Goal: Task Accomplishment & Management: Complete application form

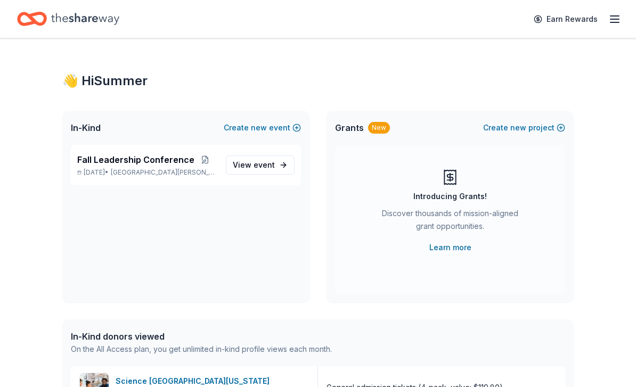
click at [244, 163] on span "View event" at bounding box center [254, 165] width 42 height 13
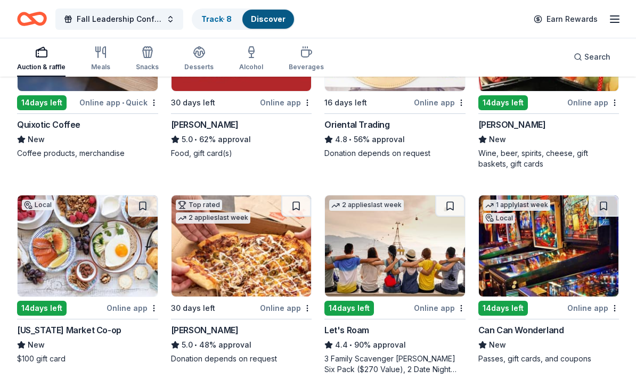
scroll to position [217, 0]
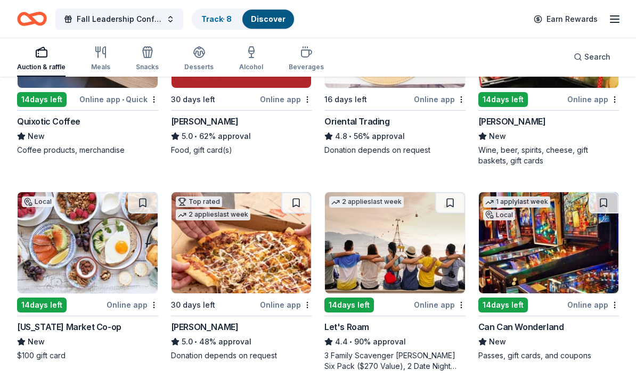
click at [513, 250] on img at bounding box center [549, 242] width 140 height 101
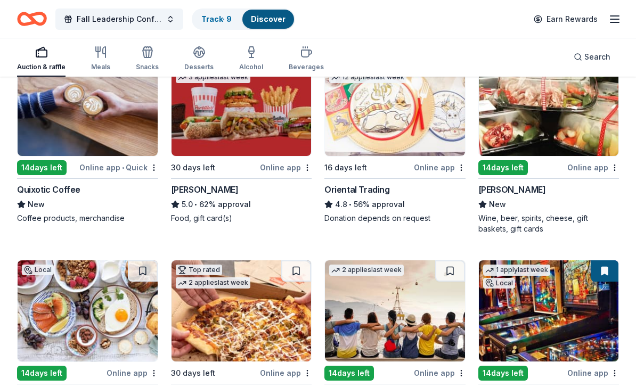
scroll to position [0, 0]
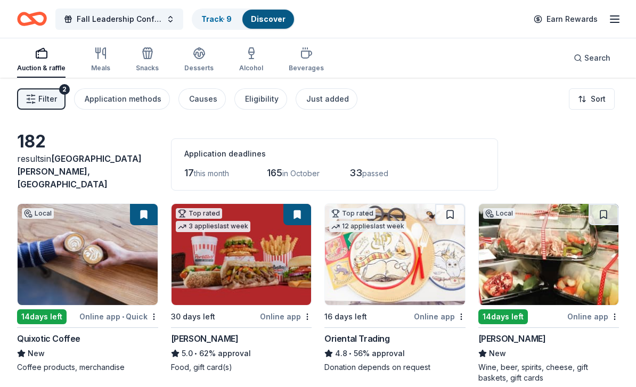
click at [210, 20] on link "Track · 9" at bounding box center [216, 18] width 30 height 9
click at [207, 28] on div "Track · 9" at bounding box center [216, 19] width 47 height 19
click at [211, 23] on link "Track · 9" at bounding box center [216, 18] width 30 height 9
click at [213, 26] on div "Track · 9" at bounding box center [216, 19] width 47 height 19
click at [207, 19] on link "Track · 9" at bounding box center [216, 18] width 30 height 9
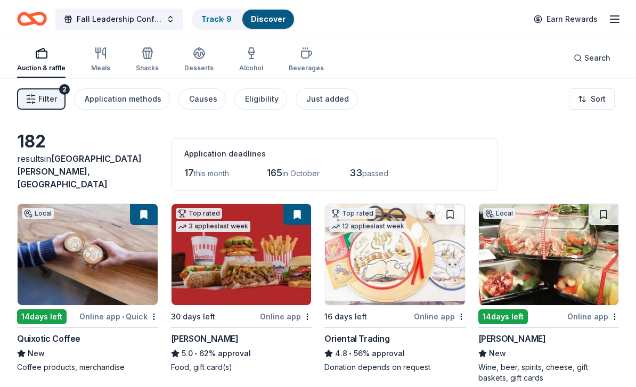
click at [207, 21] on link "Track · 9" at bounding box center [216, 18] width 30 height 9
click at [232, 11] on button "Track · 9 Discover" at bounding box center [243, 19] width 103 height 21
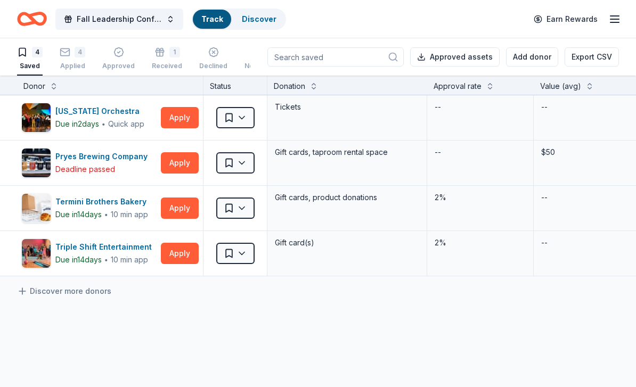
click at [232, 11] on button "Track Discover" at bounding box center [239, 19] width 94 height 21
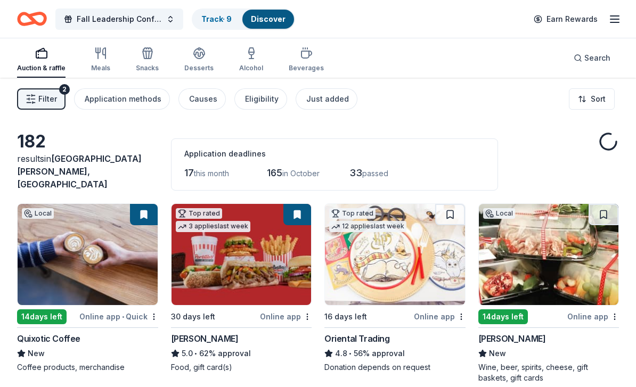
click at [199, 25] on div "Track · 9" at bounding box center [216, 19] width 47 height 19
click at [214, 18] on link "Track · 9" at bounding box center [216, 18] width 30 height 9
click at [208, 22] on link "Track · 9" at bounding box center [216, 18] width 30 height 9
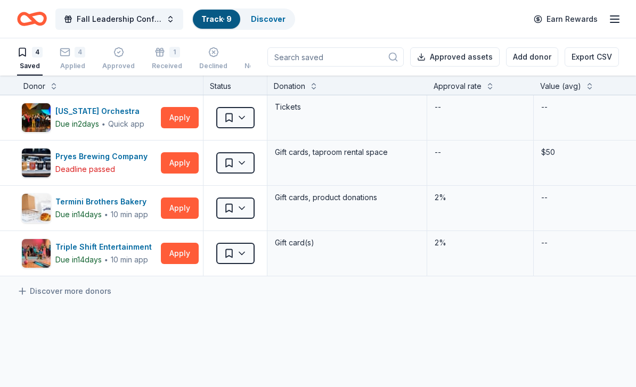
click at [68, 62] on div "Applied" at bounding box center [73, 66] width 26 height 9
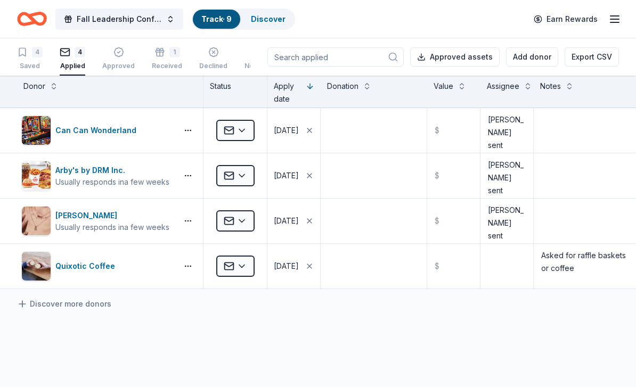
click at [226, 231] on button "Applied" at bounding box center [235, 220] width 38 height 21
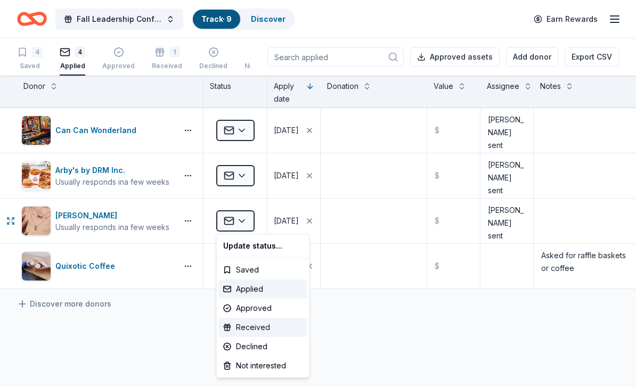
click at [281, 328] on div "Received" at bounding box center [263, 327] width 88 height 19
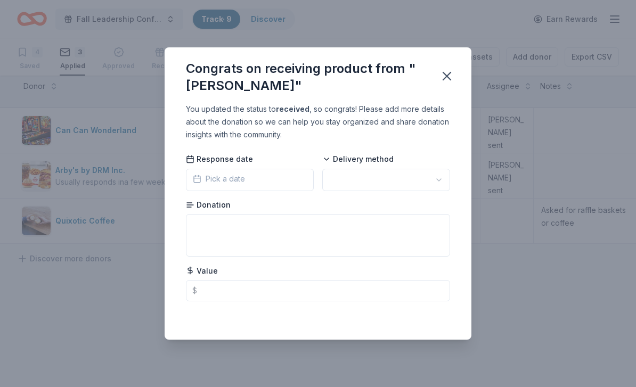
click at [216, 179] on span "Pick a date" at bounding box center [219, 179] width 52 height 13
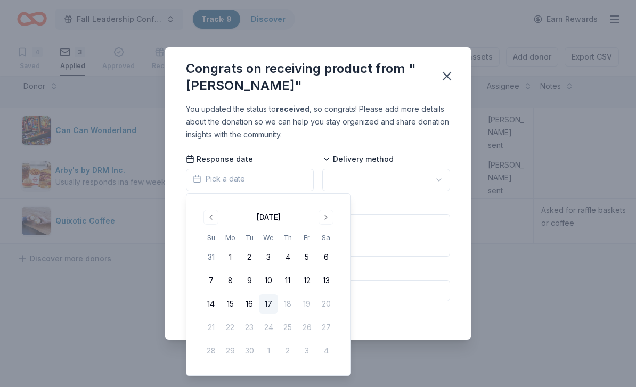
click at [248, 281] on button "9" at bounding box center [249, 280] width 19 height 19
click at [358, 188] on button "button" at bounding box center [386, 180] width 128 height 22
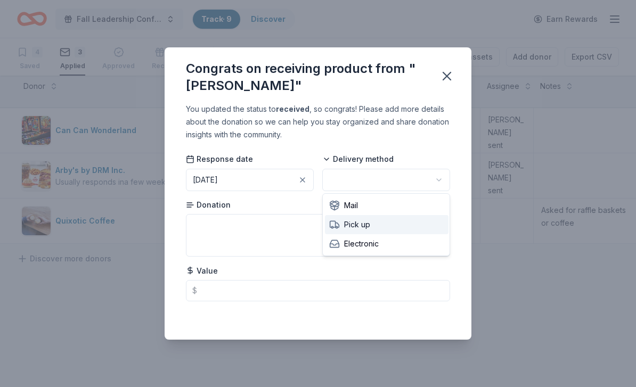
click at [358, 229] on span "Pick up" at bounding box center [349, 224] width 41 height 13
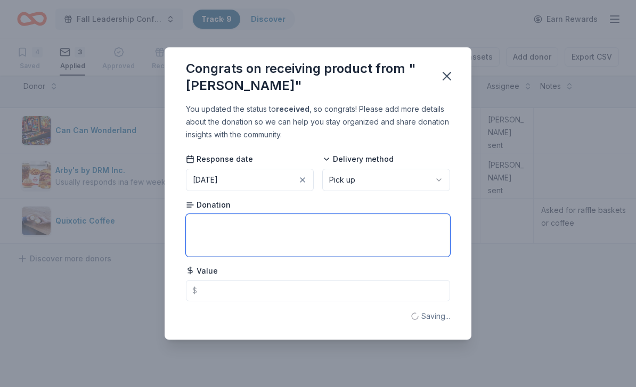
click at [319, 246] on textarea at bounding box center [318, 235] width 264 height 43
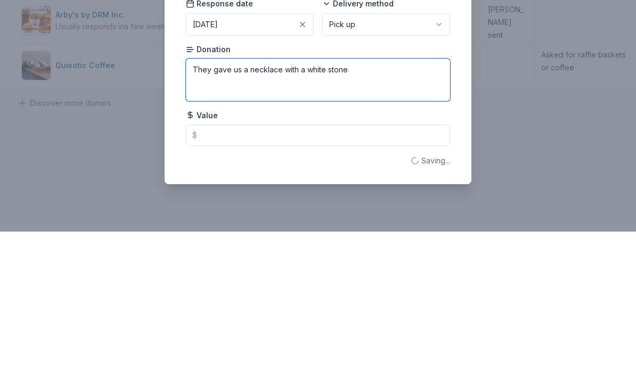
type textarea "They gave us a necklace with a white stone"
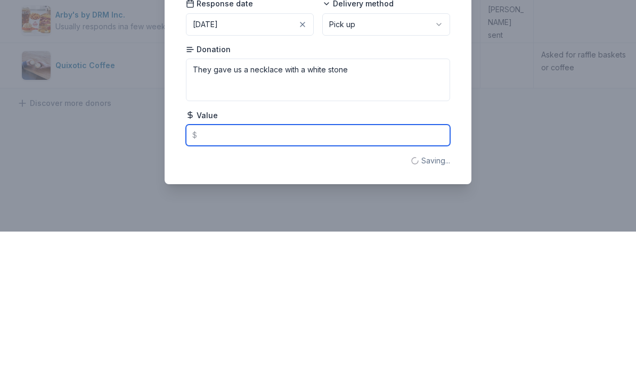
click at [212, 280] on input "text" at bounding box center [318, 290] width 264 height 21
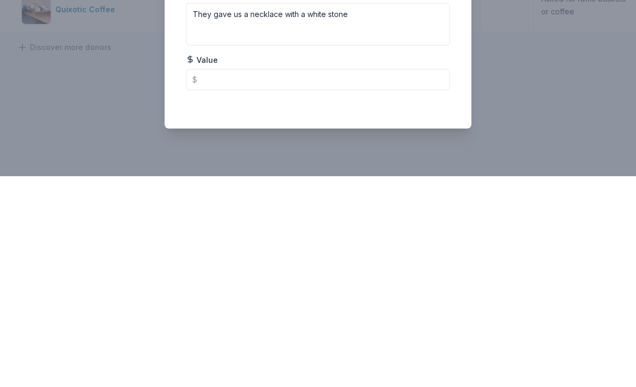
scroll to position [35, 0]
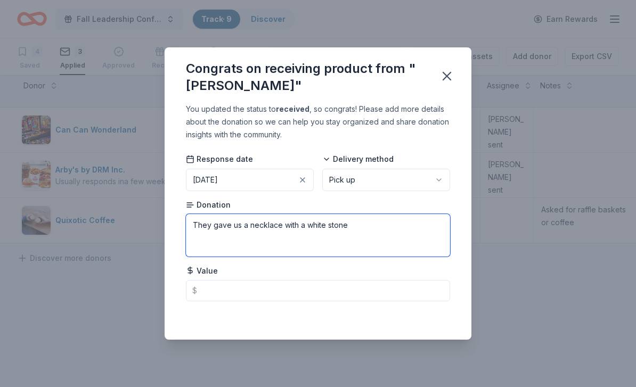
click at [347, 246] on textarea "They gave us a necklace with a white stone" at bounding box center [318, 235] width 264 height 43
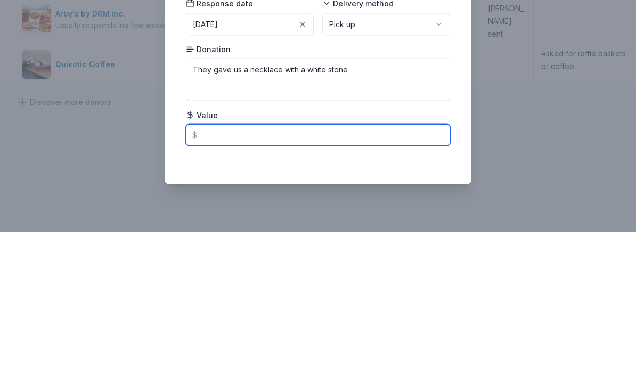
click at [416, 280] on input "text" at bounding box center [318, 290] width 264 height 21
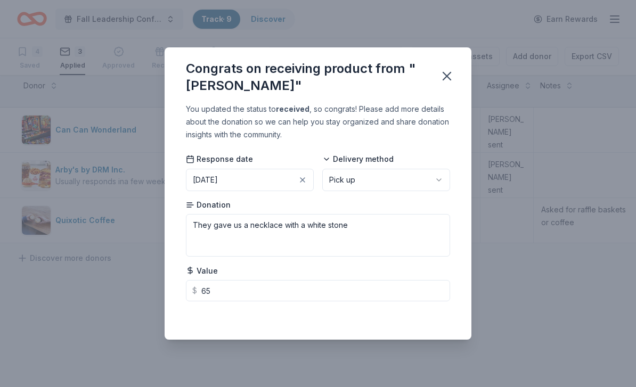
click at [449, 77] on icon "button" at bounding box center [447, 76] width 15 height 15
type input "65.00"
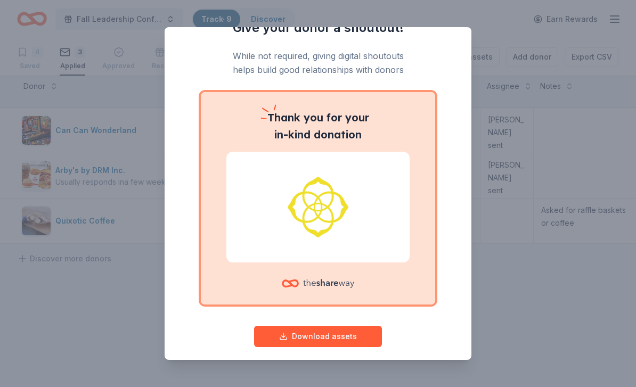
scroll to position [19, 0]
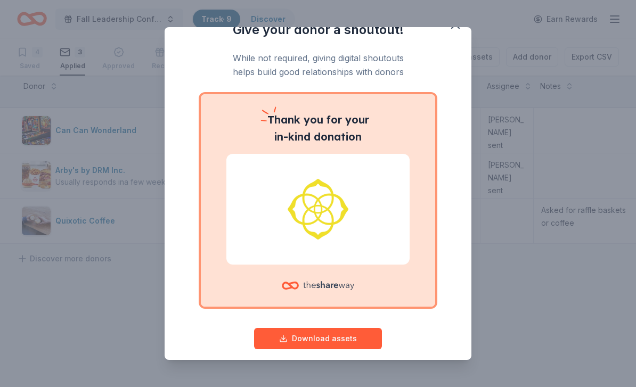
click at [289, 376] on div "Give your donor a shoutout! While not required, giving digital shoutouts helps …" at bounding box center [318, 193] width 636 height 387
click at [293, 379] on div "Give your donor a shoutout! While not required, giving digital shoutouts helps …" at bounding box center [318, 193] width 636 height 387
click at [286, 377] on div "Give your donor a shoutout! While not required, giving digital shoutouts helps …" at bounding box center [318, 193] width 636 height 387
click at [284, 381] on div "Give your donor a shoutout! While not required, giving digital shoutouts helps …" at bounding box center [318, 193] width 636 height 387
click at [283, 380] on div "Give your donor a shoutout! While not required, giving digital shoutouts helps …" at bounding box center [318, 193] width 636 height 387
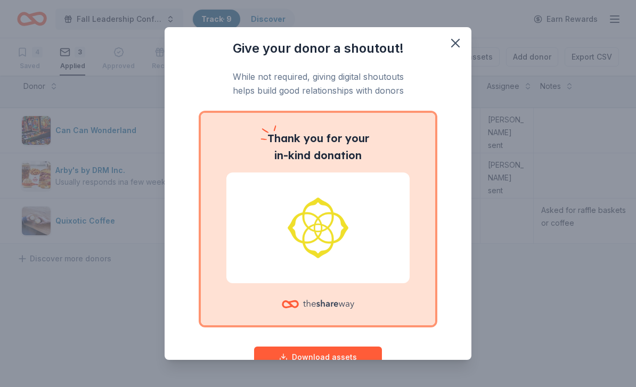
scroll to position [0, 0]
click at [391, 301] on div "Thank you for your in-kind donation" at bounding box center [318, 219] width 234 height 213
click at [366, 386] on div "Give your donor a shoutout! While not required, giving digital shoutouts helps …" at bounding box center [318, 193] width 636 height 387
click at [361, 386] on div "Give your donor a shoutout! While not required, giving digital shoutouts helps …" at bounding box center [318, 193] width 636 height 387
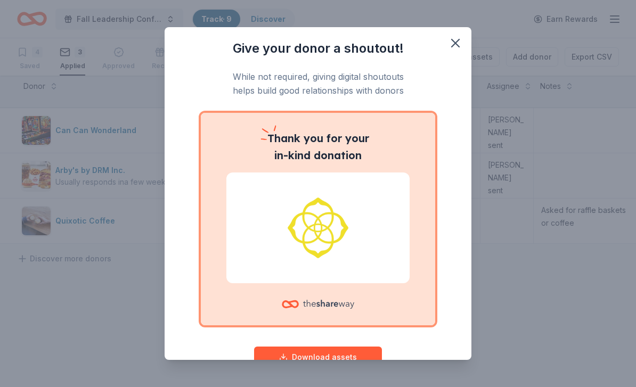
click at [367, 384] on div "Give your donor a shoutout! While not required, giving digital shoutouts helps …" at bounding box center [318, 193] width 636 height 387
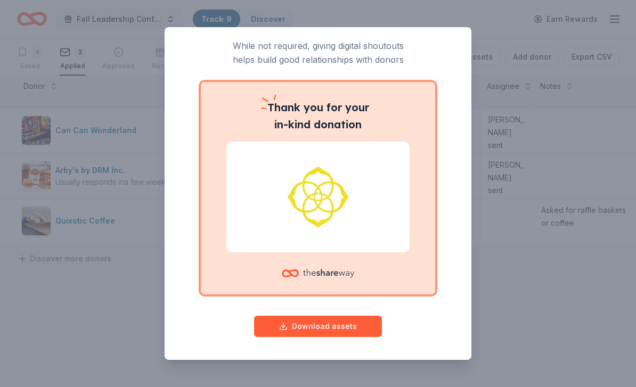
scroll to position [30, 0]
click at [363, 307] on div "Give your donor a shoutout! While not required, giving digital shoutouts helps …" at bounding box center [318, 177] width 264 height 335
click at [356, 307] on div "Give your donor a shoutout! While not required, giving digital shoutouts helps …" at bounding box center [318, 177] width 264 height 335
click at [355, 358] on div "Give your donor a shoutout! While not required, giving digital shoutouts helps …" at bounding box center [318, 194] width 307 height 334
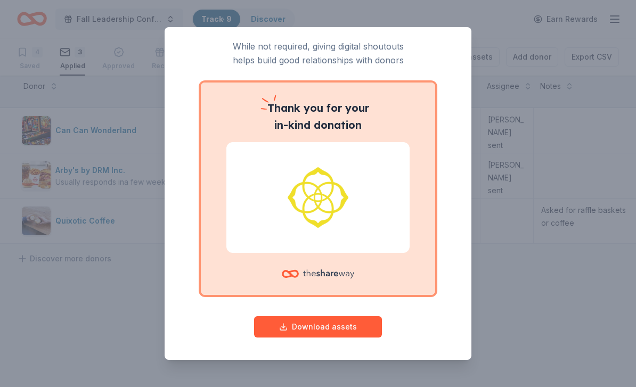
click at [355, 357] on div "Give your donor a shoutout! While not required, giving digital shoutouts helps …" at bounding box center [318, 194] width 307 height 334
click at [359, 367] on div "Give your donor a shoutout! While not required, giving digital shoutouts helps …" at bounding box center [318, 193] width 636 height 387
click at [379, 369] on div "Give your donor a shoutout! While not required, giving digital shoutouts helps …" at bounding box center [318, 193] width 636 height 387
click at [372, 366] on div "Give your donor a shoutout! While not required, giving digital shoutouts helps …" at bounding box center [318, 193] width 636 height 387
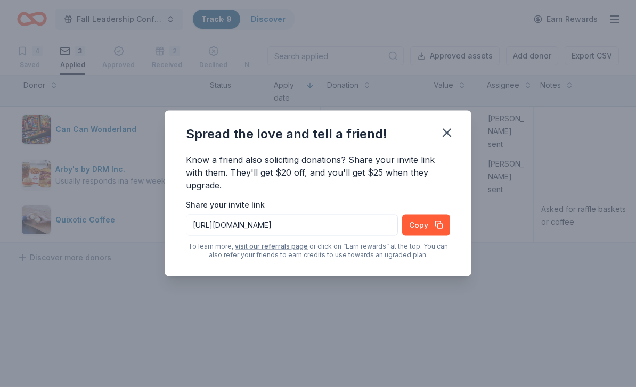
scroll to position [0, 0]
click at [454, 126] on icon "button" at bounding box center [447, 133] width 15 height 15
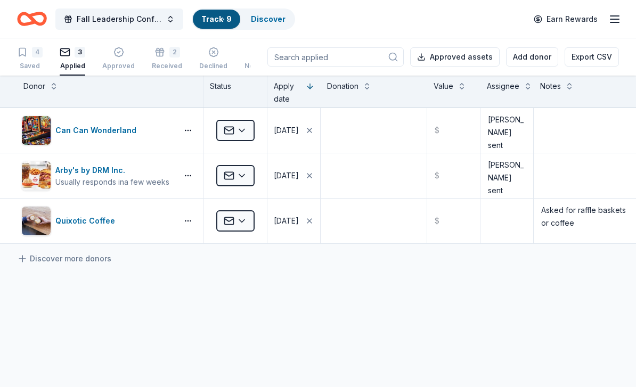
click at [164, 62] on div "Received" at bounding box center [167, 60] width 30 height 9
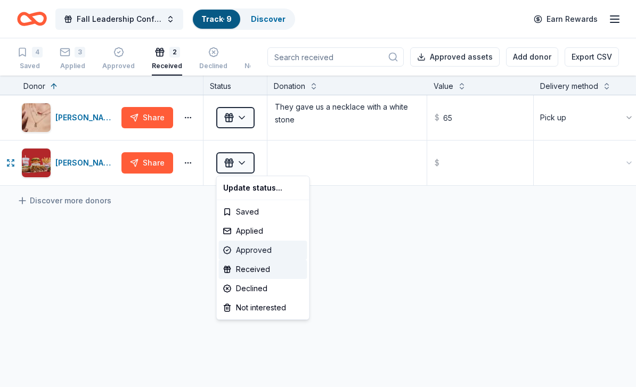
click at [249, 251] on div "Approved" at bounding box center [263, 250] width 88 height 19
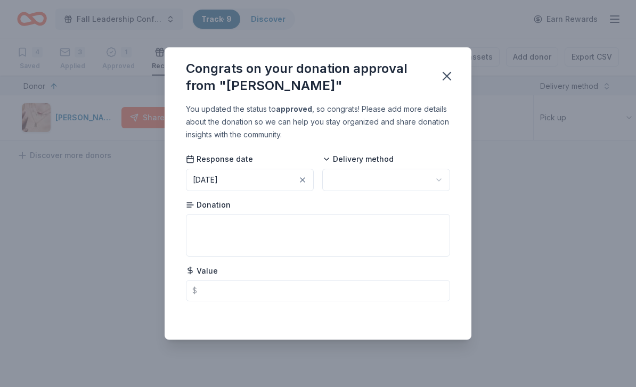
click at [398, 186] on button "button" at bounding box center [386, 180] width 128 height 22
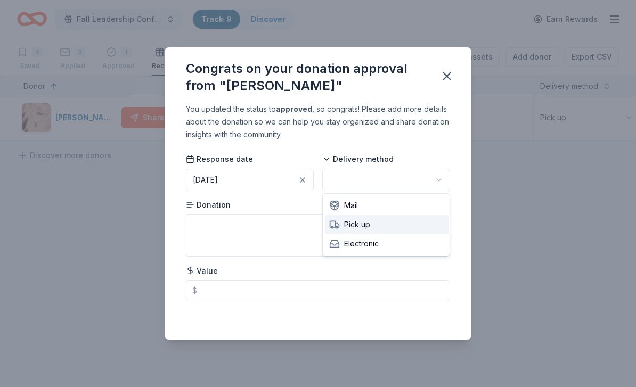
click at [385, 223] on div "Pick up" at bounding box center [387, 224] width 124 height 19
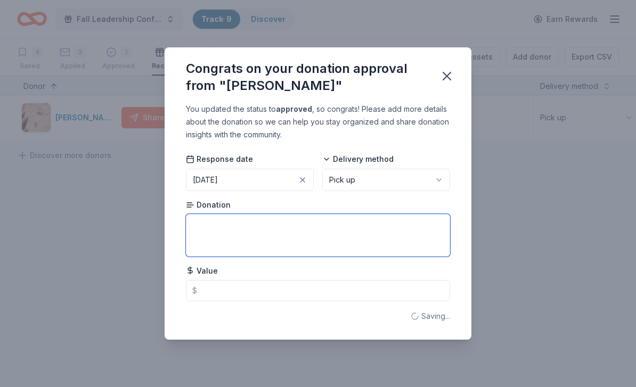
click at [228, 234] on textarea at bounding box center [318, 235] width 264 height 43
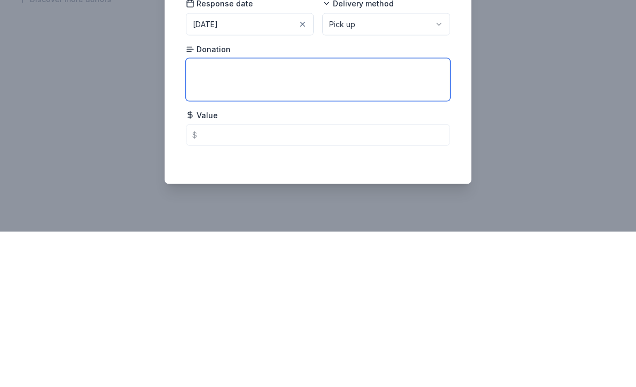
type textarea "F"
type textarea "Gift card"
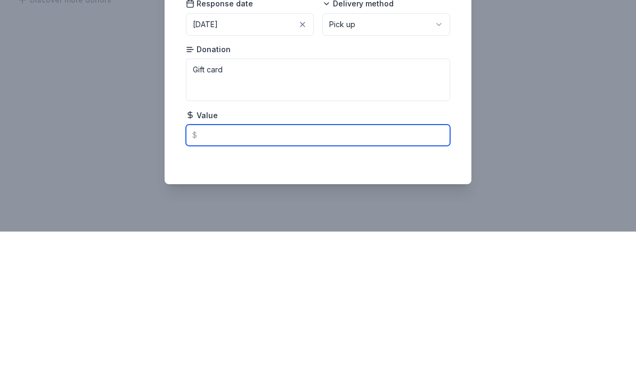
click at [228, 280] on input "text" at bounding box center [318, 290] width 264 height 21
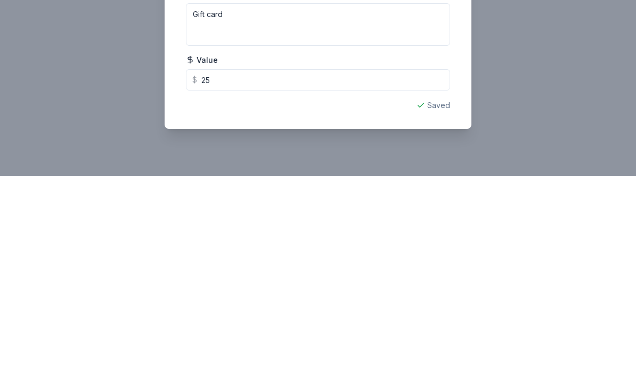
scroll to position [35, 0]
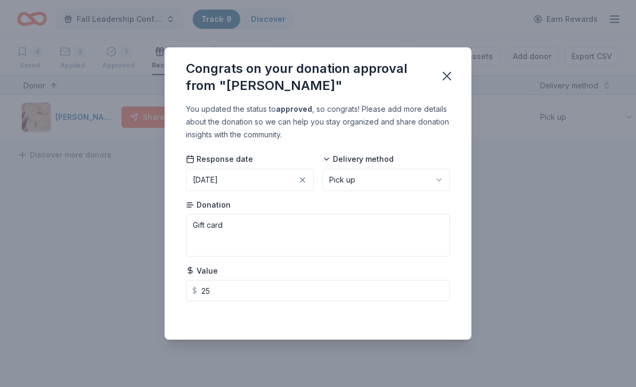
click at [449, 75] on icon "button" at bounding box center [446, 75] width 7 height 7
type input "25.00"
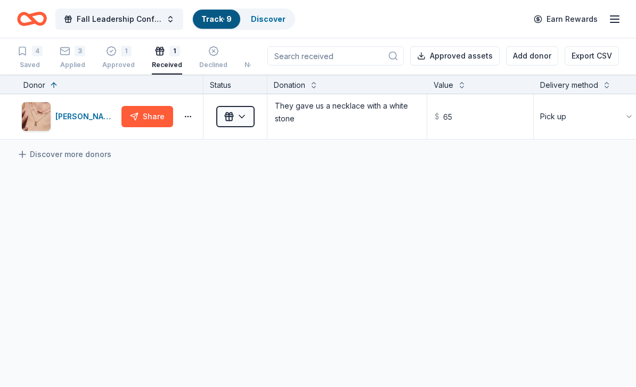
scroll to position [0, 0]
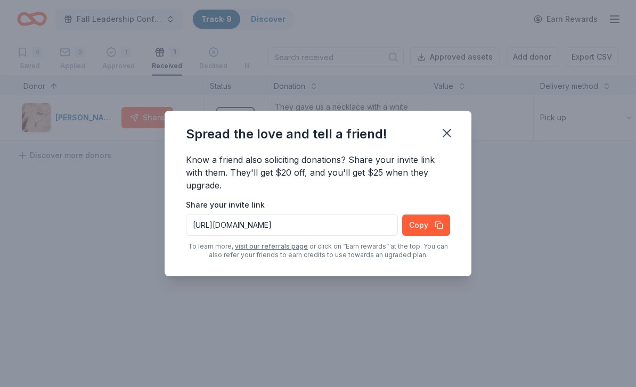
click at [441, 132] on icon "button" at bounding box center [447, 133] width 15 height 15
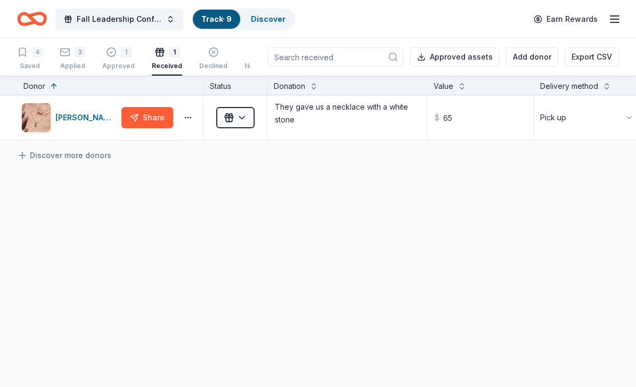
click at [109, 45] on button "1 Approved" at bounding box center [118, 59] width 33 height 33
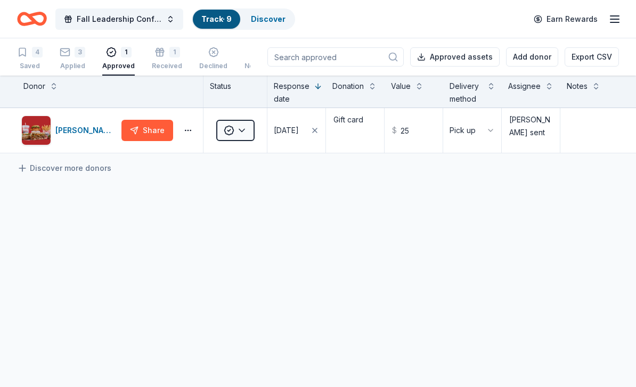
click at [164, 66] on div "Received" at bounding box center [167, 61] width 30 height 9
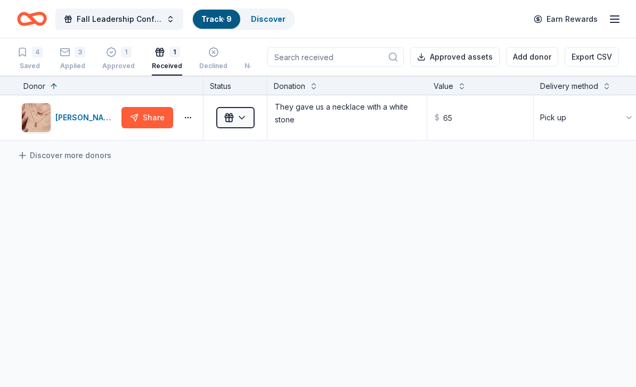
click at [131, 58] on div "1 Approved" at bounding box center [118, 53] width 33 height 23
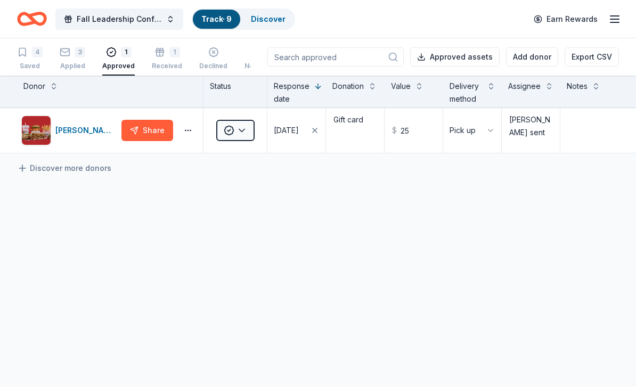
click at [76, 56] on div "3" at bounding box center [80, 52] width 11 height 11
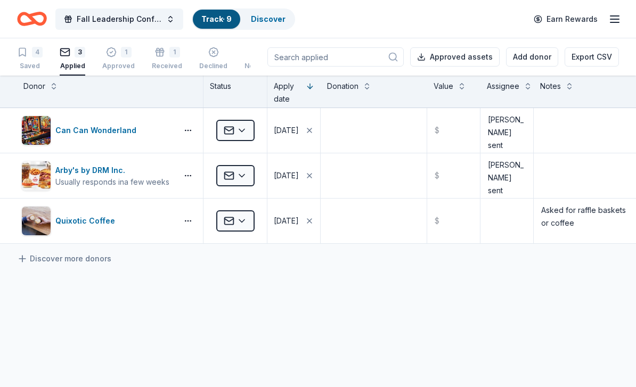
click at [29, 18] on icon "Home" at bounding box center [37, 18] width 17 height 11
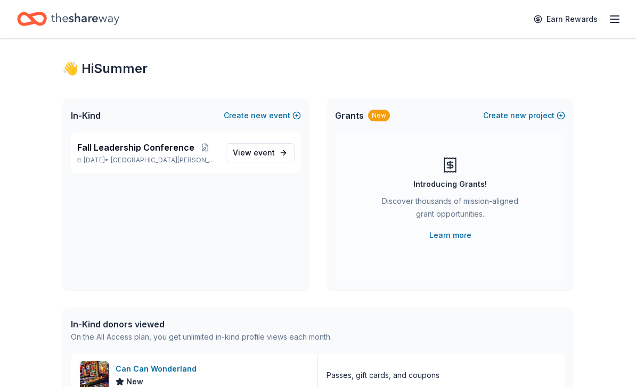
scroll to position [10, 0]
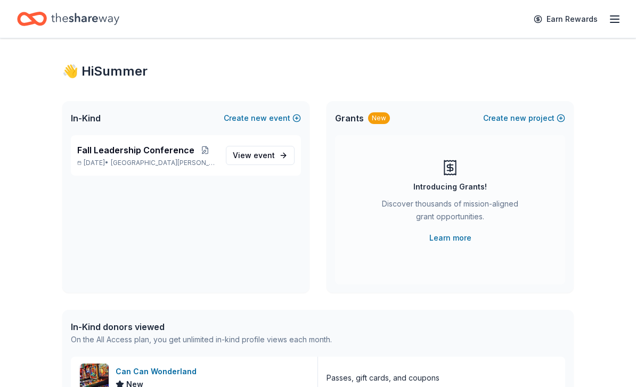
click at [279, 164] on link "View event" at bounding box center [260, 155] width 69 height 19
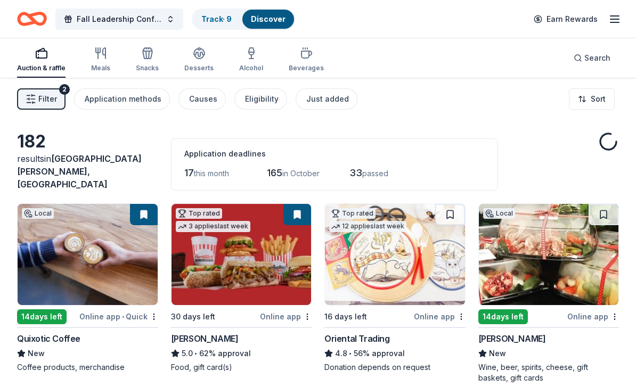
click at [287, 174] on div "Application deadlines 17 this month 165 in October 33 passed" at bounding box center [334, 165] width 327 height 52
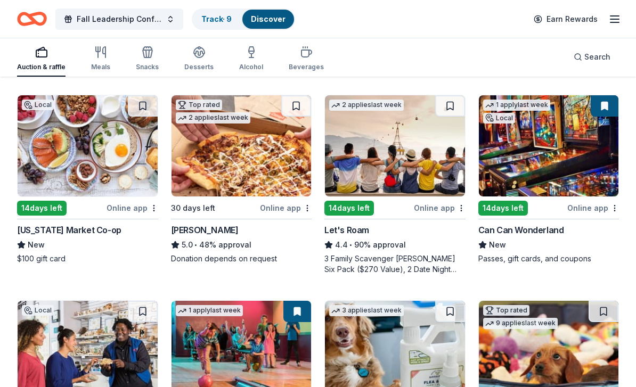
scroll to position [313, 0]
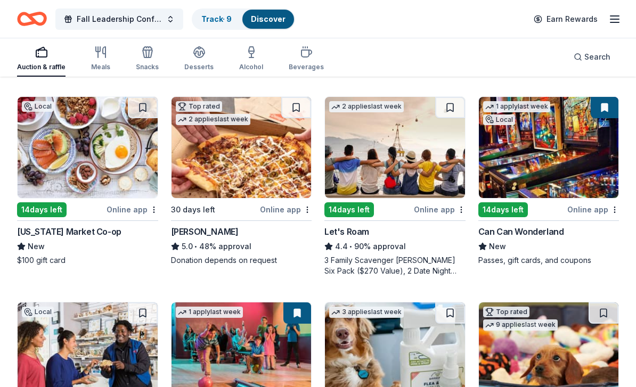
click at [121, 177] on img at bounding box center [88, 147] width 140 height 101
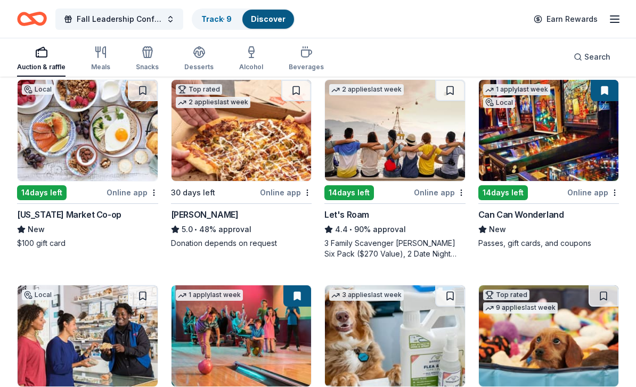
click at [280, 1] on div "Fall Leadership Conference Track · 9 Discover Earn Rewards" at bounding box center [318, 19] width 636 height 38
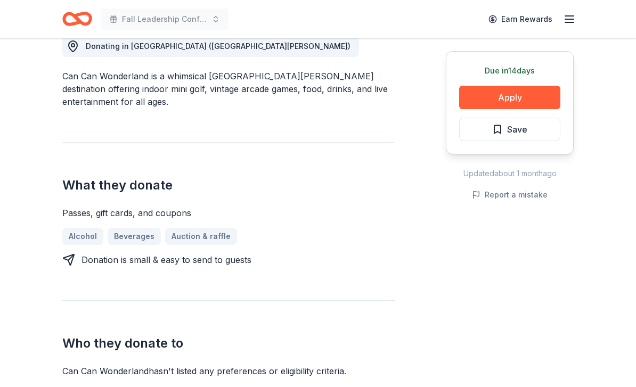
click at [539, 100] on button "Apply" at bounding box center [509, 97] width 101 height 23
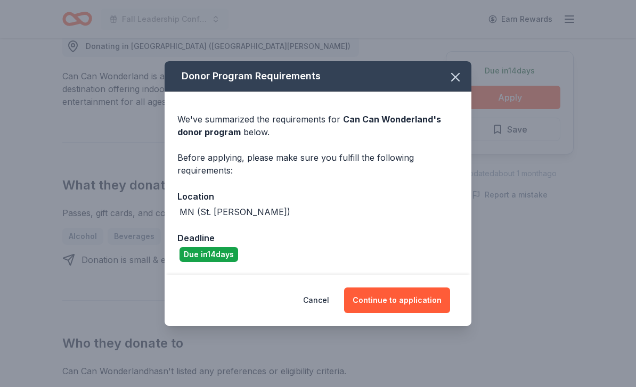
click at [428, 301] on button "Continue to application" at bounding box center [397, 301] width 106 height 26
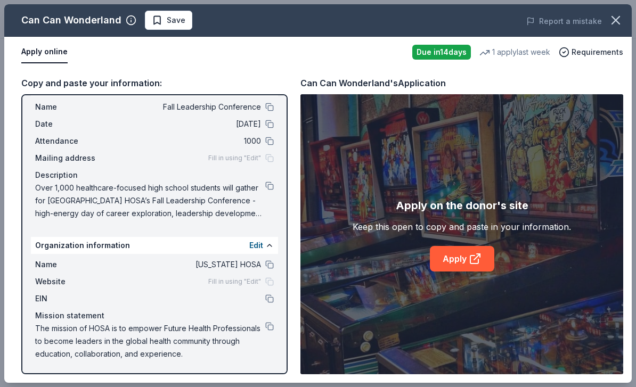
scroll to position [25, 0]
click at [477, 260] on icon at bounding box center [475, 259] width 13 height 13
click at [168, 17] on span "Save" at bounding box center [176, 20] width 19 height 13
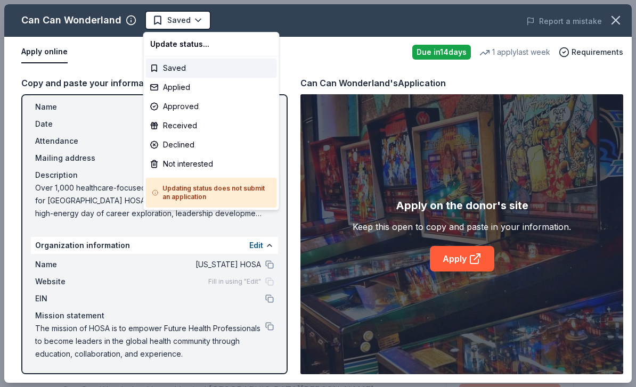
scroll to position [0, 0]
click at [237, 82] on div "Applied" at bounding box center [211, 87] width 131 height 19
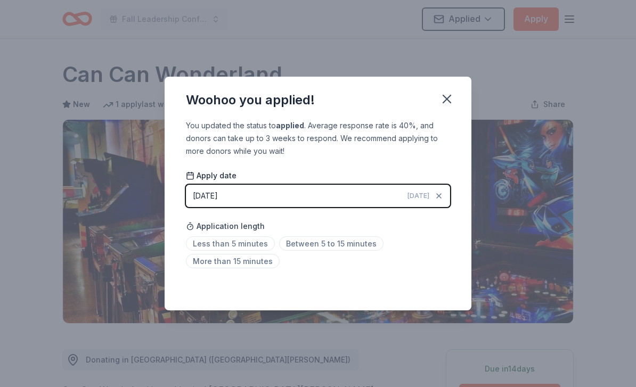
click at [216, 240] on span "Less than 5 minutes" at bounding box center [230, 244] width 89 height 14
click at [454, 103] on icon "button" at bounding box center [447, 99] width 15 height 15
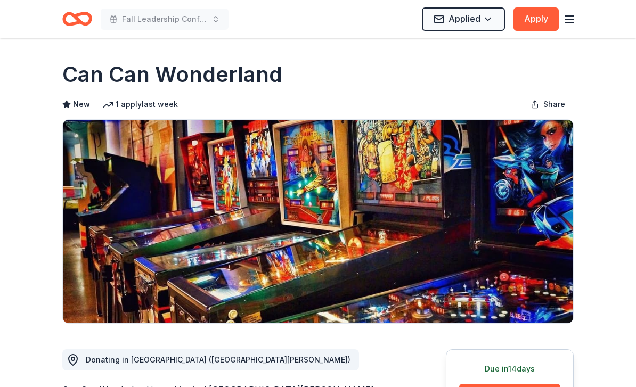
click at [74, 17] on icon "Home" at bounding box center [82, 18] width 17 height 11
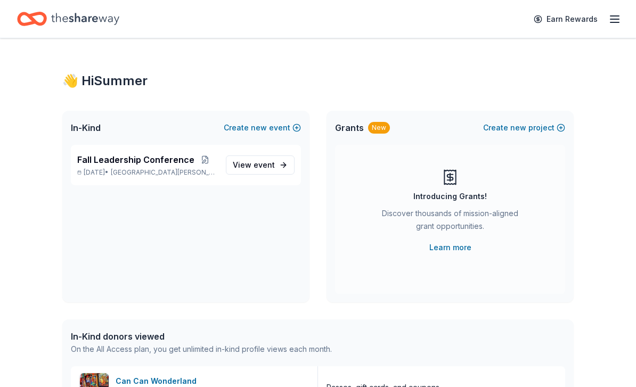
click at [74, 17] on icon "Home" at bounding box center [85, 19] width 68 height 12
click at [69, 17] on icon "Home" at bounding box center [85, 19] width 68 height 22
click at [245, 156] on link "View event" at bounding box center [260, 165] width 69 height 19
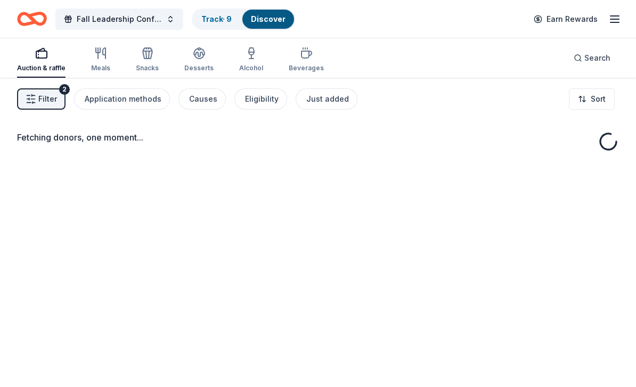
click at [206, 20] on link "Track · 9" at bounding box center [216, 18] width 30 height 9
click at [212, 22] on link "Track · 9" at bounding box center [216, 18] width 30 height 9
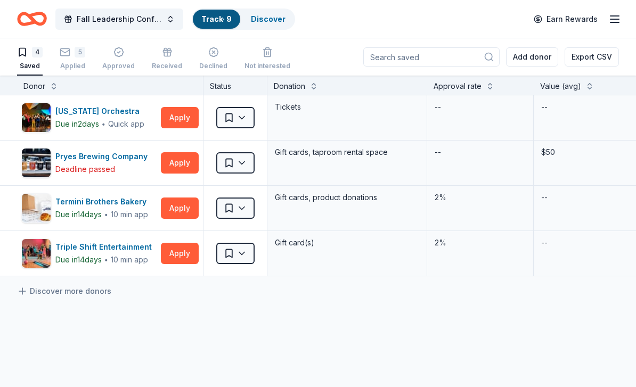
click at [57, 61] on div "4 Saved 5 Applied Approved Received Declined Not interested" at bounding box center [153, 59] width 273 height 33
click at [64, 61] on div "5 Applied" at bounding box center [73, 58] width 26 height 23
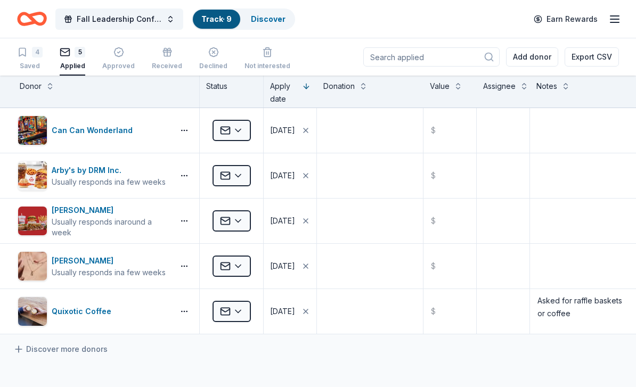
scroll to position [0, 4]
click at [509, 136] on textarea at bounding box center [503, 130] width 51 height 43
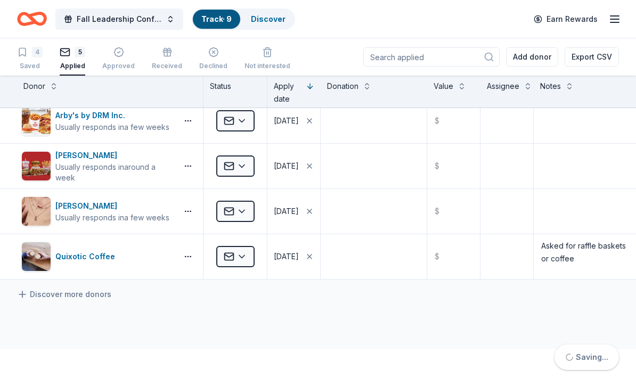
scroll to position [55, 0]
type textarea "[PERSON_NAME] sent"
click at [510, 123] on textarea at bounding box center [507, 121] width 51 height 43
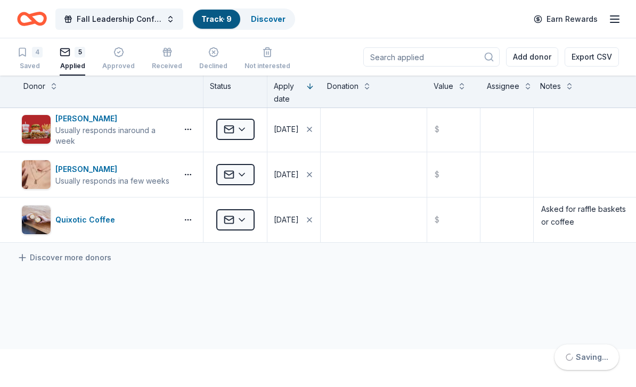
scroll to position [92, 0]
type textarea "[PERSON_NAME] sent"
click at [508, 127] on textarea at bounding box center [507, 129] width 51 height 43
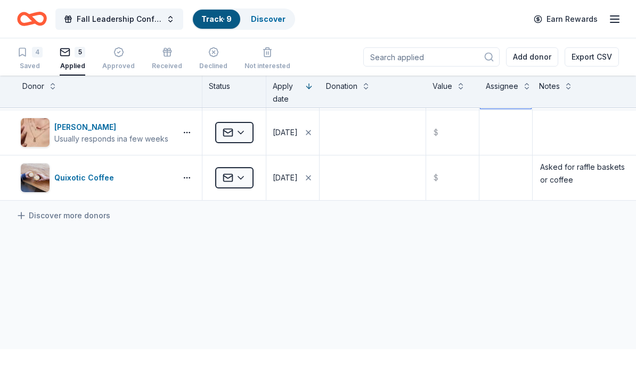
scroll to position [134, 1]
type textarea "[PERSON_NAME] sent"
click at [519, 123] on textarea at bounding box center [506, 132] width 51 height 43
type textarea "[PERSON_NAME] sent"
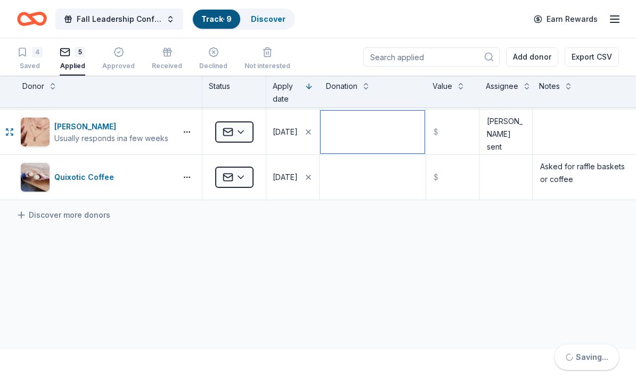
click at [407, 123] on textarea at bounding box center [373, 132] width 104 height 43
click at [368, 83] on button at bounding box center [366, 85] width 9 height 11
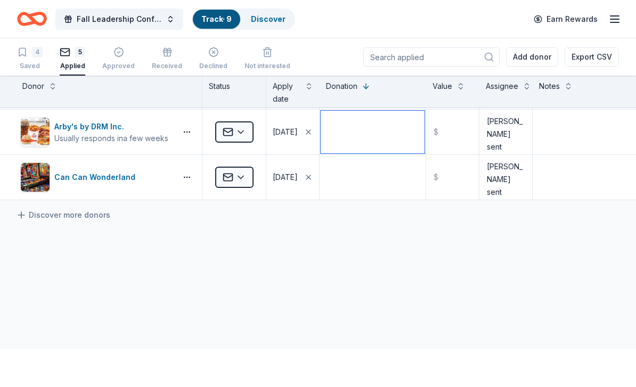
click at [383, 133] on textarea at bounding box center [373, 132] width 104 height 43
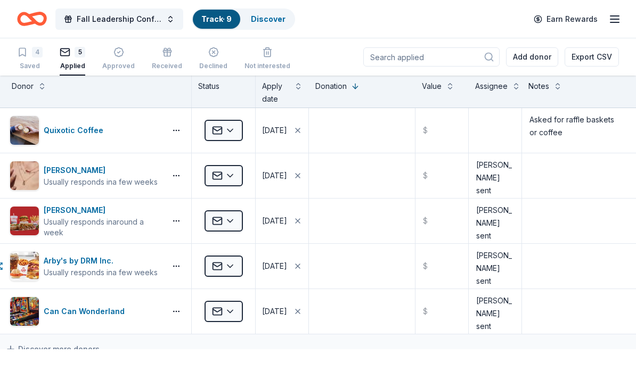
scroll to position [0, 12]
click at [386, 221] on textarea at bounding box center [362, 221] width 104 height 43
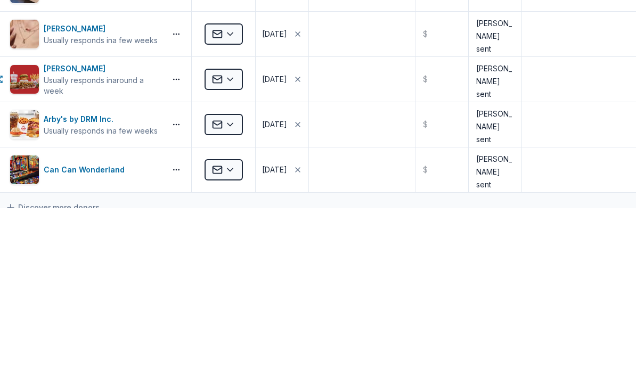
scroll to position [34, 0]
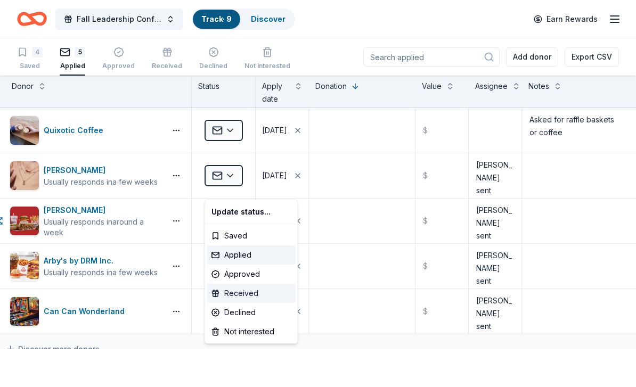
click at [268, 291] on div "Received" at bounding box center [251, 293] width 88 height 19
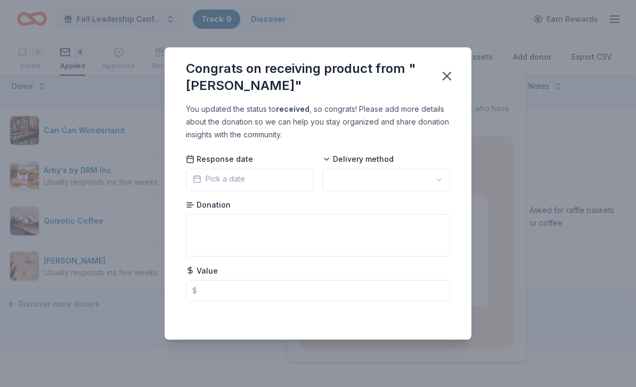
click at [296, 186] on button "Pick a date" at bounding box center [250, 180] width 128 height 22
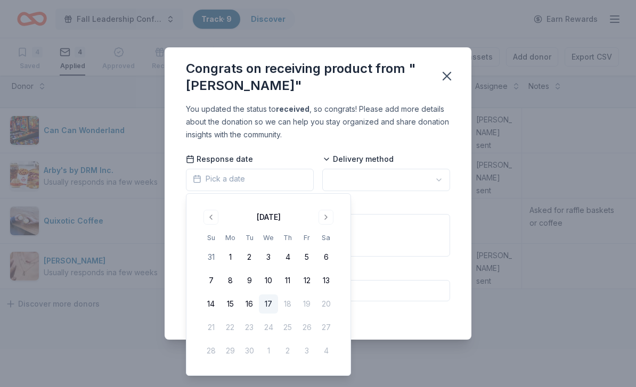
click at [249, 279] on button "9" at bounding box center [249, 280] width 19 height 19
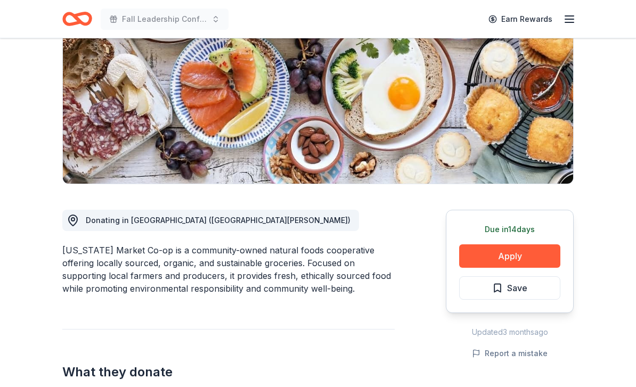
scroll to position [140, 0]
click at [498, 257] on button "Apply" at bounding box center [509, 256] width 101 height 23
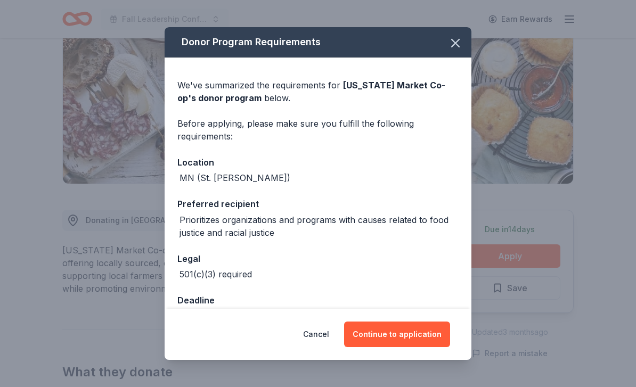
click at [411, 347] on button "Continue to application" at bounding box center [397, 335] width 106 height 26
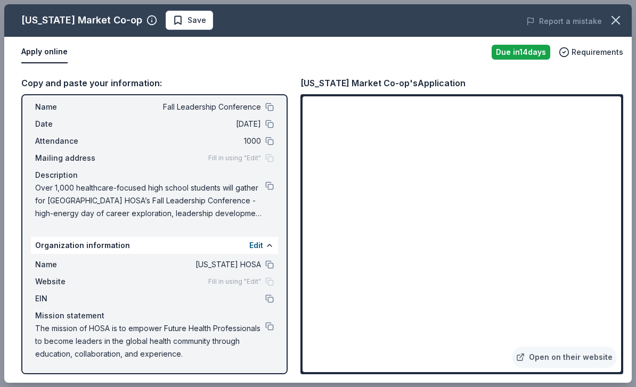
scroll to position [25, 0]
click at [236, 291] on div "Name Minnesota HOSA Website Fill in using "Edit" EIN Mission statement The miss…" at bounding box center [154, 309] width 247 height 111
click at [240, 299] on div "EIN" at bounding box center [154, 299] width 239 height 13
click at [235, 294] on div "EIN" at bounding box center [154, 299] width 239 height 13
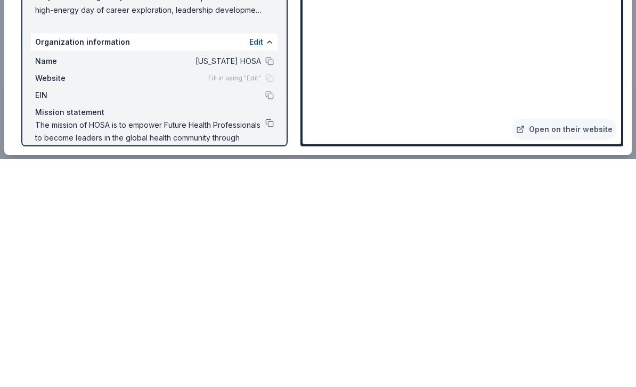
scroll to position [1147, 0]
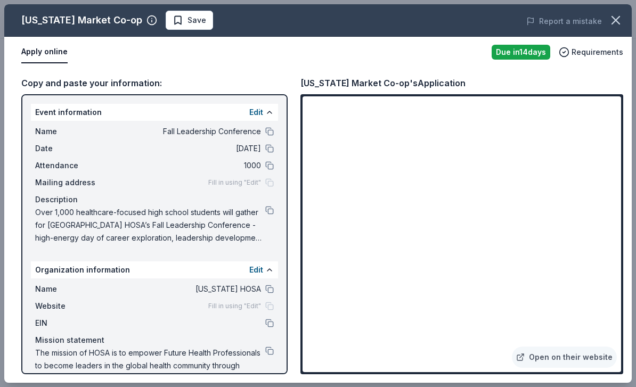
click at [557, 363] on link "Open on their website" at bounding box center [564, 357] width 105 height 21
click at [204, 15] on button "Save" at bounding box center [189, 20] width 47 height 19
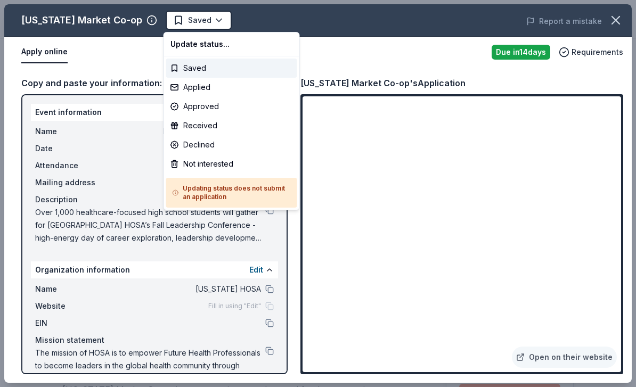
scroll to position [0, 0]
click at [243, 86] on div "Applied" at bounding box center [231, 87] width 131 height 19
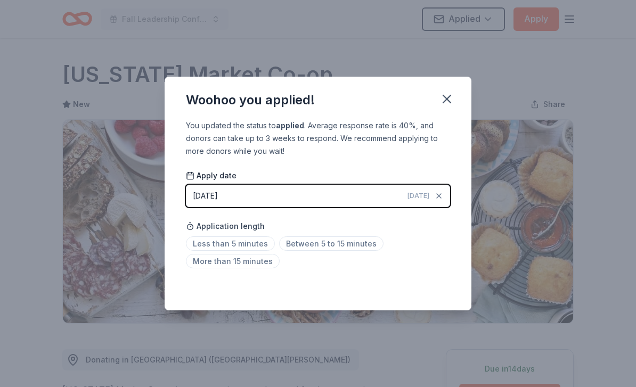
click at [262, 262] on span "More than 15 minutes" at bounding box center [233, 261] width 94 height 14
click at [456, 106] on button "button" at bounding box center [446, 98] width 23 height 23
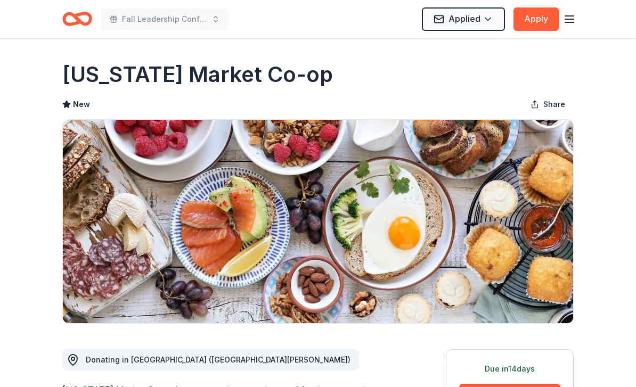
click at [75, 21] on icon "Home" at bounding box center [77, 18] width 30 height 25
click at [72, 28] on icon "Home" at bounding box center [77, 18] width 30 height 25
click at [83, 26] on icon "Home" at bounding box center [77, 18] width 30 height 25
click at [72, 11] on icon "Home" at bounding box center [77, 18] width 30 height 25
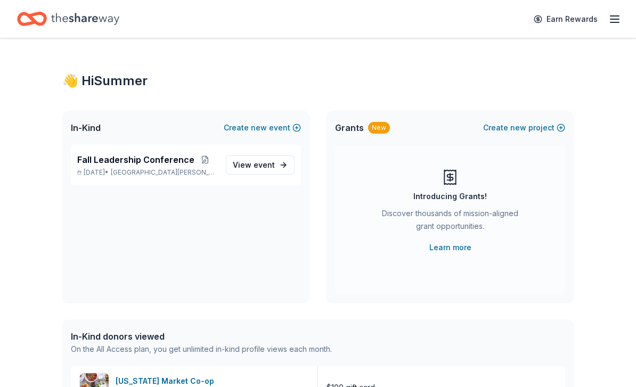
click at [287, 167] on link "View event" at bounding box center [260, 165] width 69 height 19
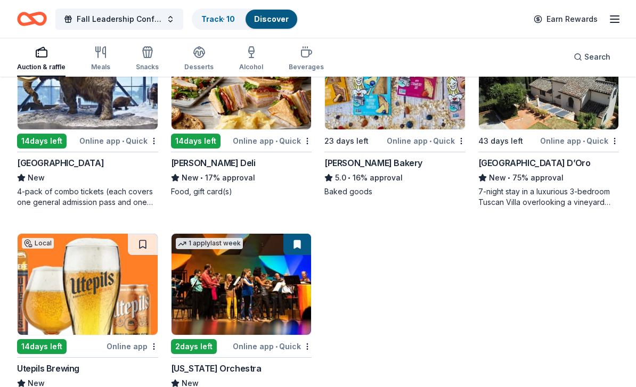
scroll to position [1469, 0]
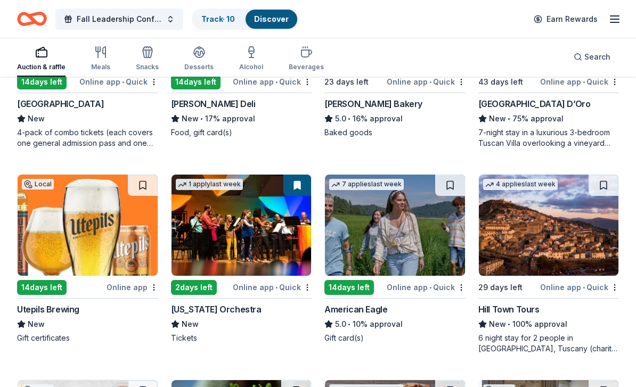
click at [411, 255] on img at bounding box center [395, 225] width 140 height 101
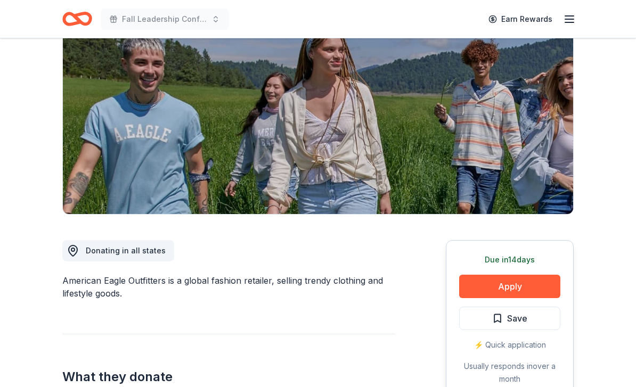
scroll to position [122, 0]
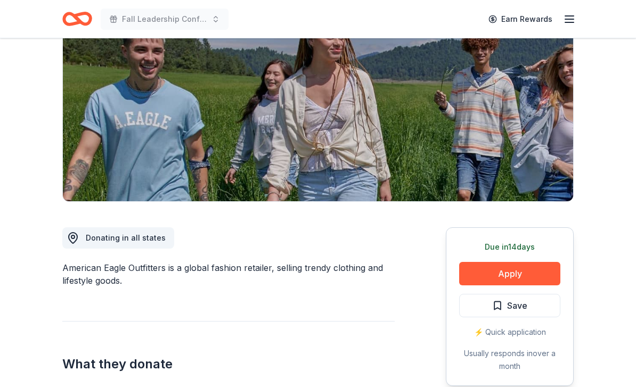
click at [481, 277] on button "Apply" at bounding box center [509, 273] width 101 height 23
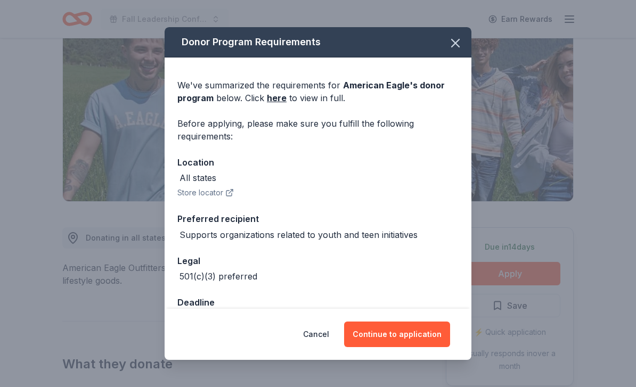
click at [420, 347] on button "Continue to application" at bounding box center [397, 335] width 106 height 26
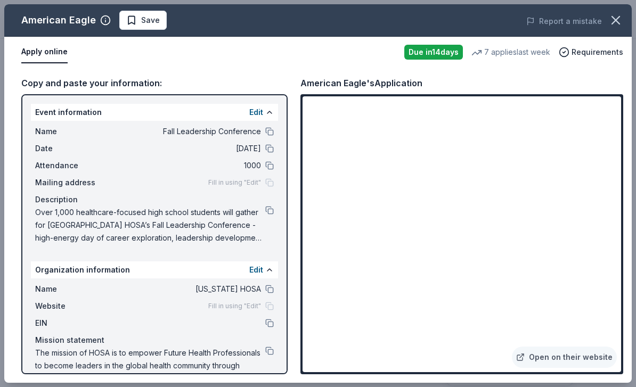
click at [559, 368] on link "Open on their website" at bounding box center [564, 357] width 105 height 21
click at [142, 21] on span "Save" at bounding box center [150, 20] width 19 height 13
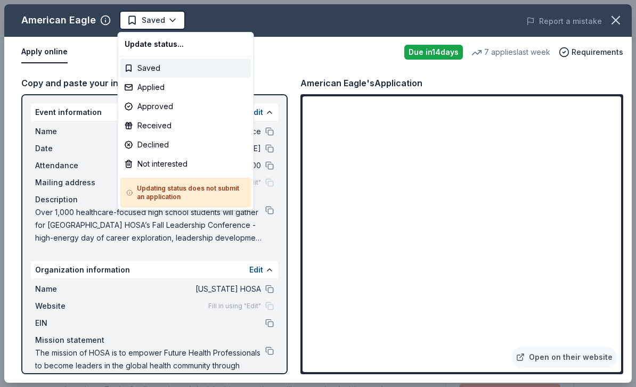
scroll to position [0, 0]
click at [196, 90] on div "Applied" at bounding box center [185, 87] width 131 height 19
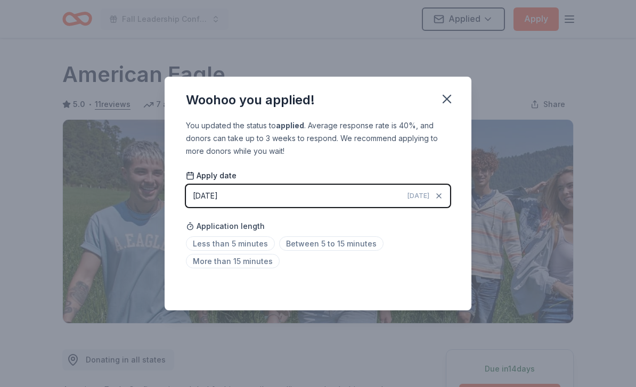
click at [250, 243] on span "Less than 5 minutes" at bounding box center [230, 244] width 89 height 14
click at [451, 103] on icon "button" at bounding box center [447, 99] width 15 height 15
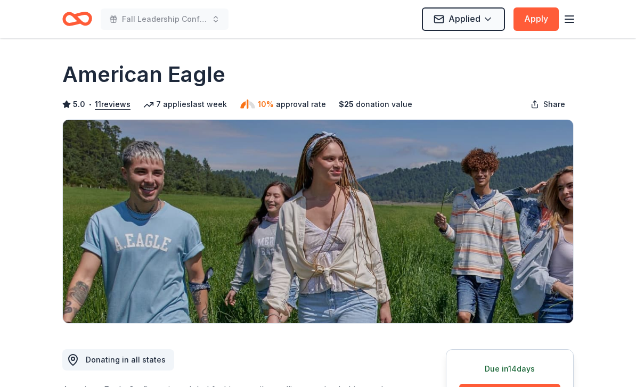
click at [84, 21] on icon "Home" at bounding box center [77, 18] width 30 height 25
click at [67, 17] on icon "Home" at bounding box center [77, 18] width 30 height 25
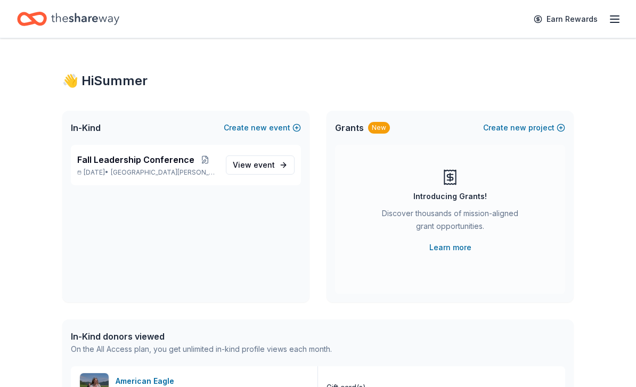
click at [72, 18] on icon "Home" at bounding box center [85, 19] width 68 height 12
click at [72, 18] on icon "Home" at bounding box center [85, 19] width 68 height 22
click at [269, 174] on link "View event" at bounding box center [260, 165] width 69 height 19
click at [269, 173] on link "View event" at bounding box center [260, 165] width 69 height 19
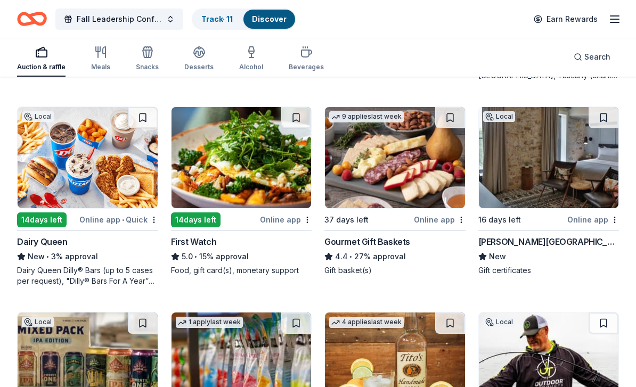
scroll to position [1740, 0]
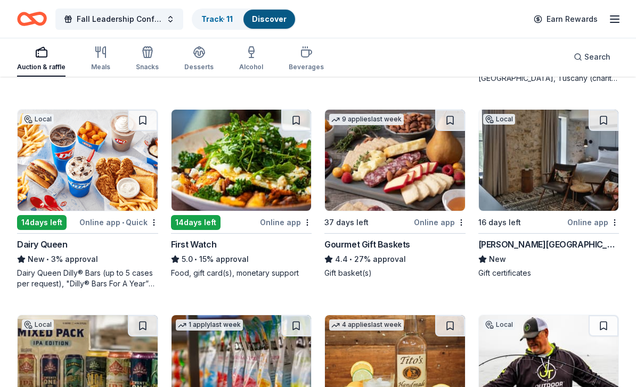
click at [56, 173] on img at bounding box center [88, 160] width 140 height 101
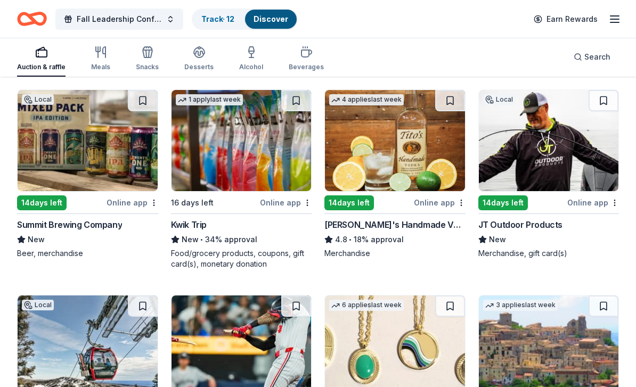
scroll to position [1952, 0]
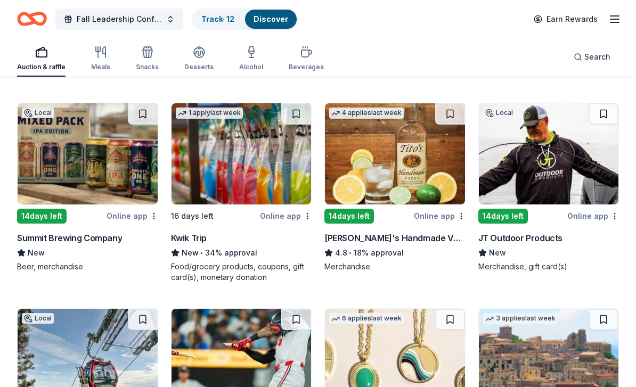
click at [195, 186] on img at bounding box center [242, 153] width 140 height 101
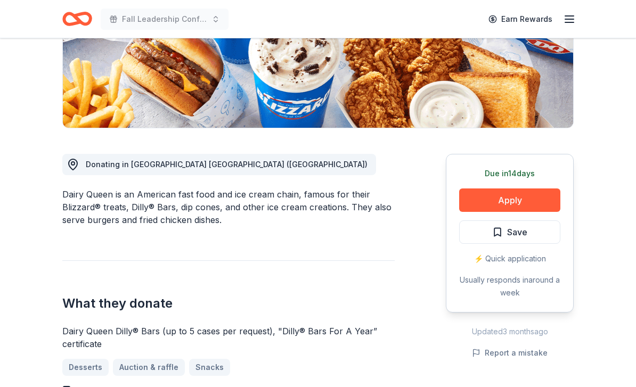
scroll to position [195, 0]
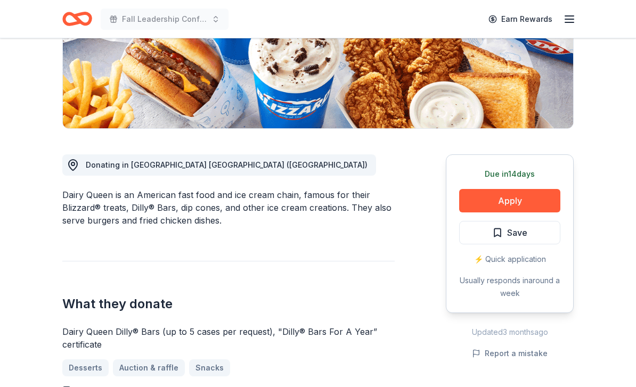
click at [534, 199] on button "Apply" at bounding box center [509, 200] width 101 height 23
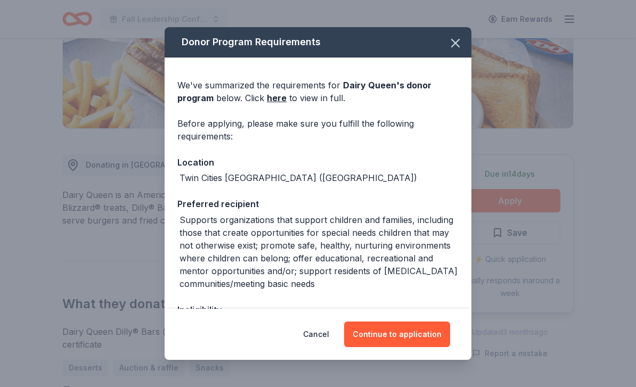
click at [430, 347] on button "Continue to application" at bounding box center [397, 335] width 106 height 26
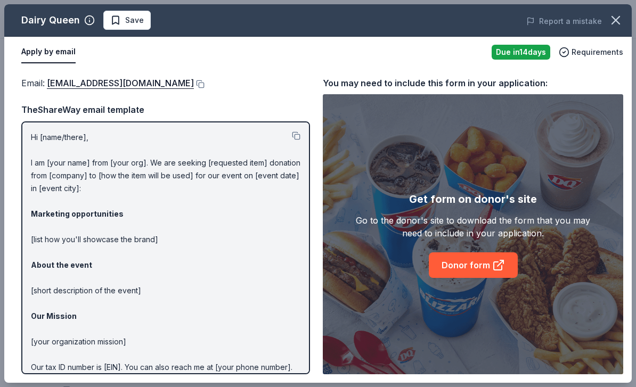
click at [497, 272] on icon at bounding box center [498, 265] width 13 height 13
click at [119, 22] on span "Save" at bounding box center [127, 20] width 34 height 13
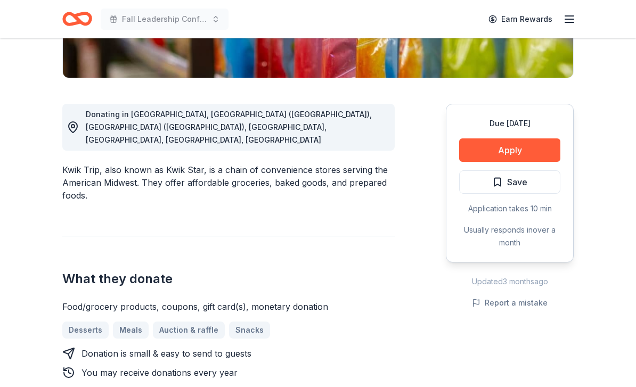
scroll to position [247, 0]
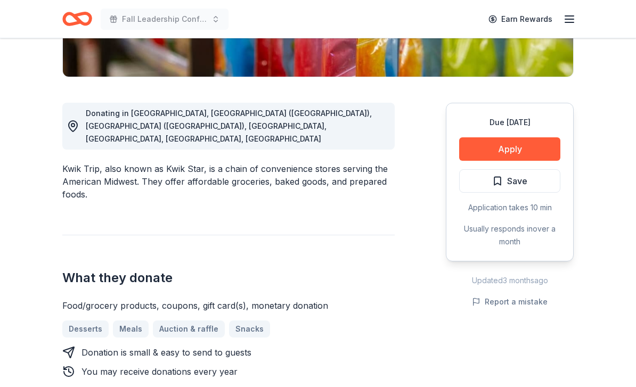
click at [486, 156] on button "Apply" at bounding box center [509, 148] width 101 height 23
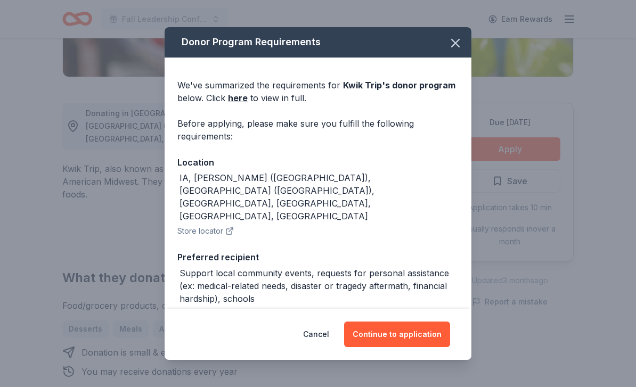
click at [378, 347] on button "Continue to application" at bounding box center [397, 335] width 106 height 26
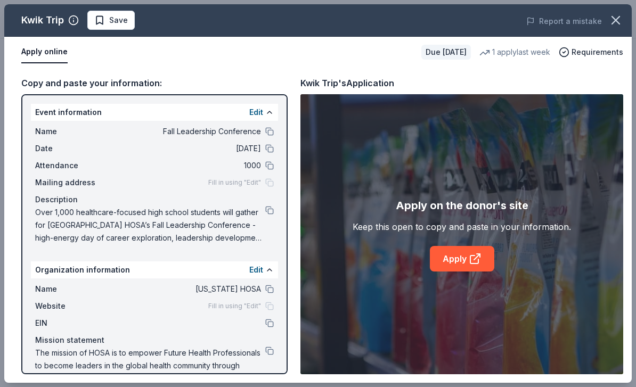
click at [470, 264] on icon at bounding box center [474, 260] width 8 height 8
click at [101, 25] on span "Save" at bounding box center [111, 20] width 34 height 13
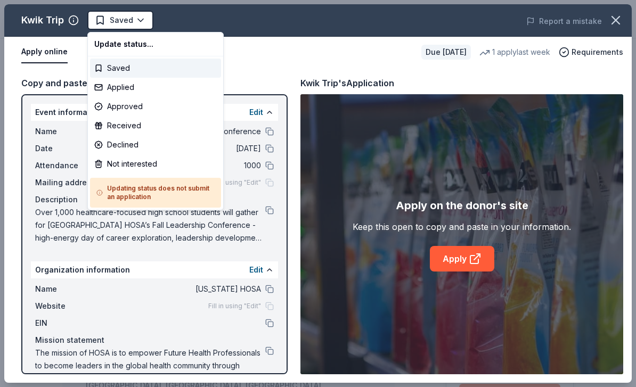
scroll to position [0, 0]
click at [126, 88] on div "Applied" at bounding box center [155, 87] width 131 height 19
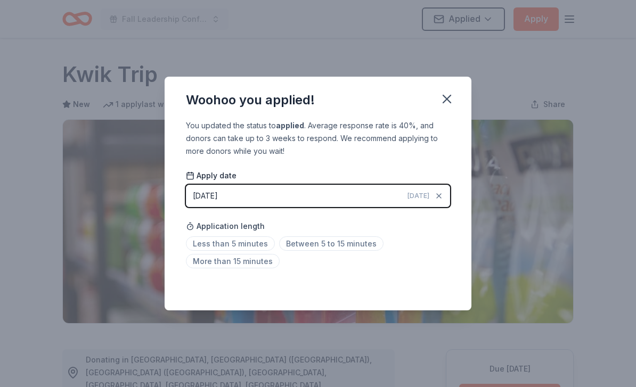
click at [297, 241] on span "Between 5 to 15 minutes" at bounding box center [331, 244] width 104 height 14
click at [457, 93] on button "button" at bounding box center [446, 98] width 23 height 23
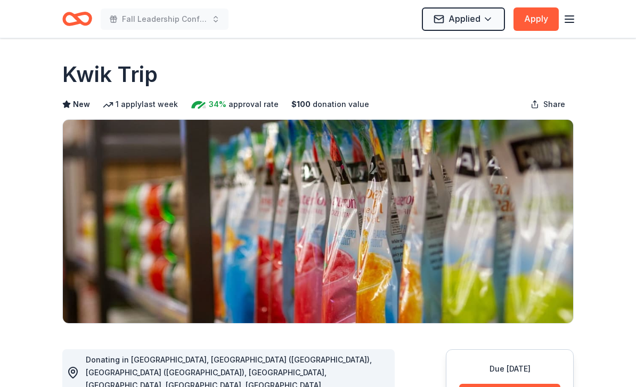
click at [76, 20] on icon "Home" at bounding box center [82, 18] width 17 height 11
click at [76, 31] on icon "Home" at bounding box center [77, 18] width 30 height 25
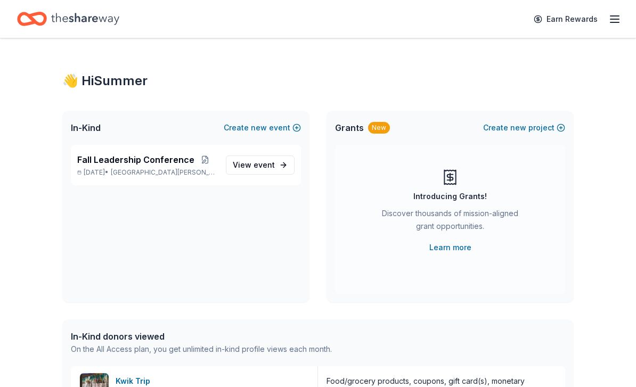
click at [59, 9] on icon "Home" at bounding box center [85, 19] width 68 height 22
click at [241, 166] on span "View event" at bounding box center [254, 165] width 42 height 13
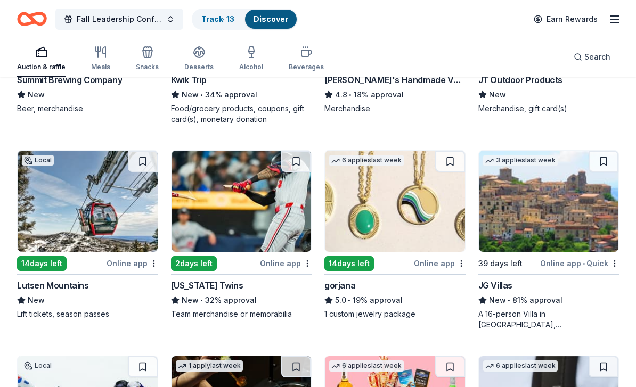
scroll to position [2117, 0]
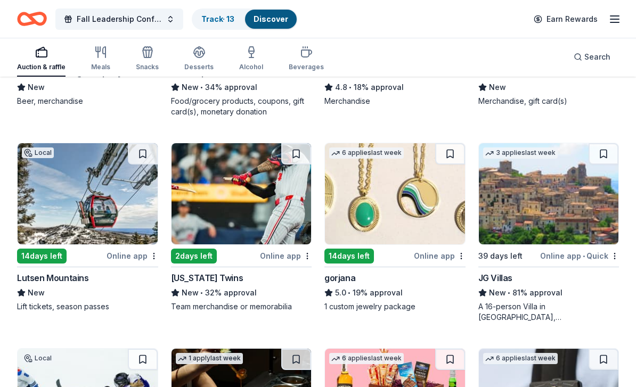
click at [431, 205] on img at bounding box center [395, 194] width 140 height 101
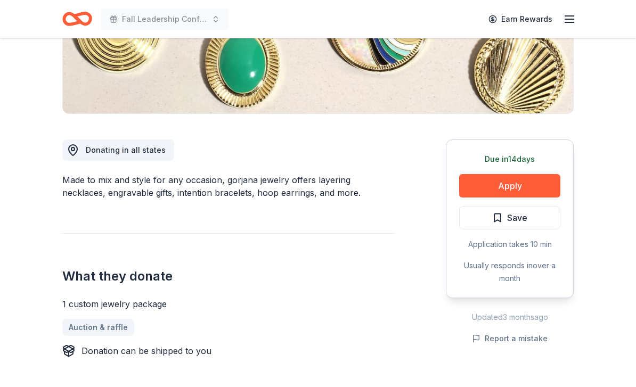
scroll to position [210, 0]
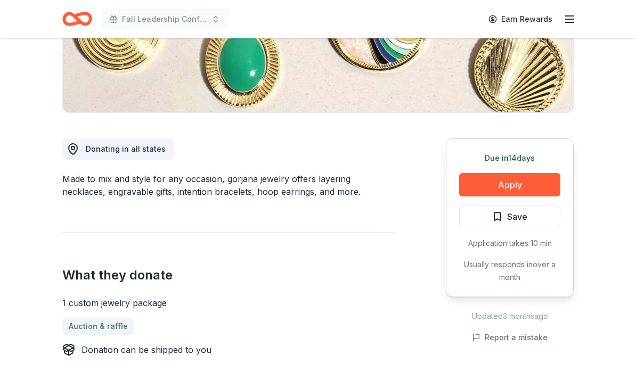
click at [543, 184] on button "Apply" at bounding box center [509, 185] width 101 height 23
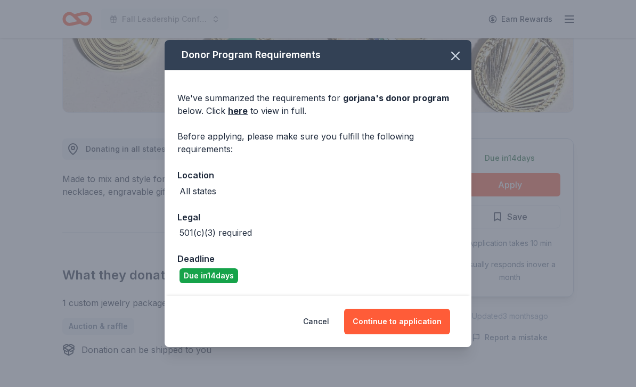
click at [437, 335] on button "Continue to application" at bounding box center [397, 322] width 106 height 26
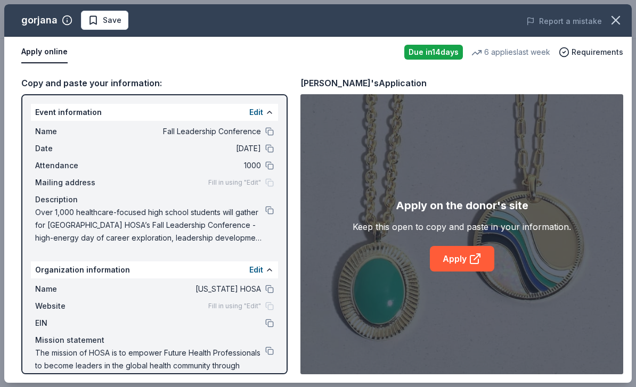
click at [467, 270] on link "Apply" at bounding box center [462, 259] width 64 height 26
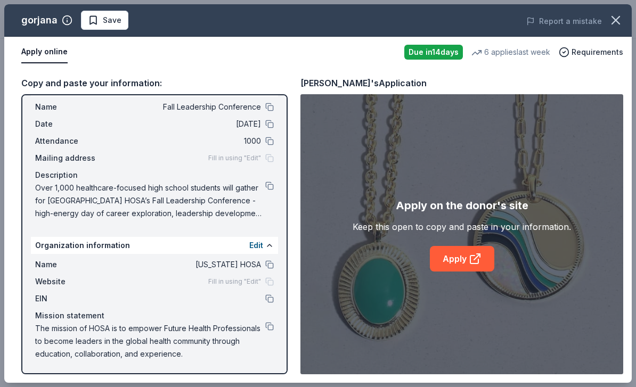
scroll to position [25, 0]
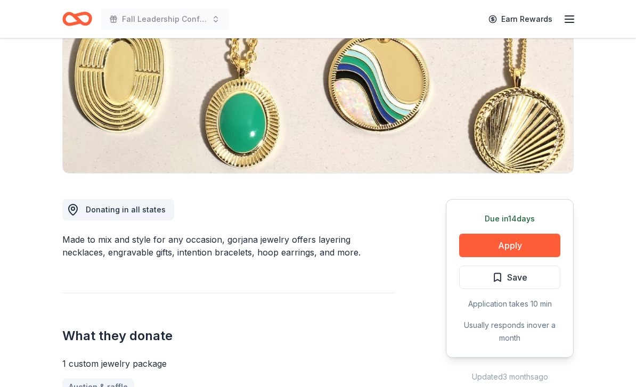
click at [504, 283] on span "Save" at bounding box center [509, 278] width 35 height 14
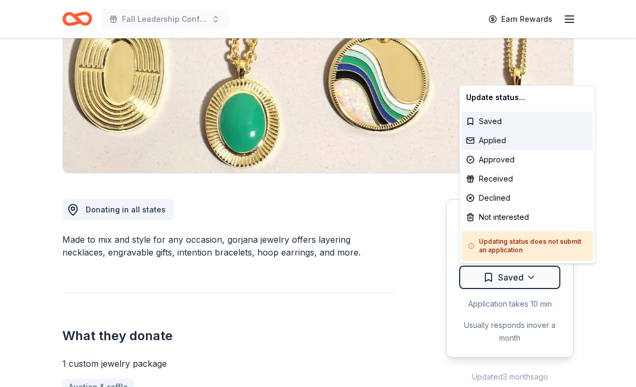
click at [516, 143] on div "Applied" at bounding box center [527, 140] width 131 height 19
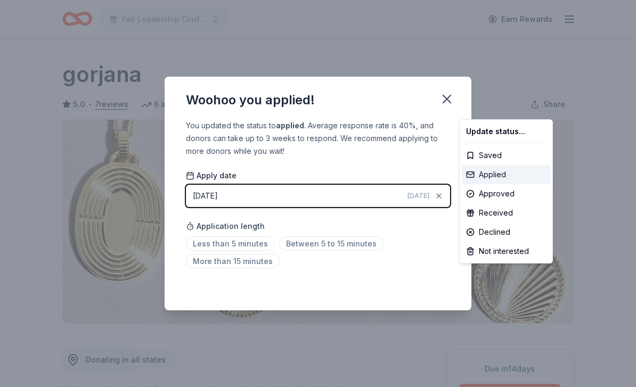
click at [523, 173] on div "Applied" at bounding box center [506, 174] width 88 height 19
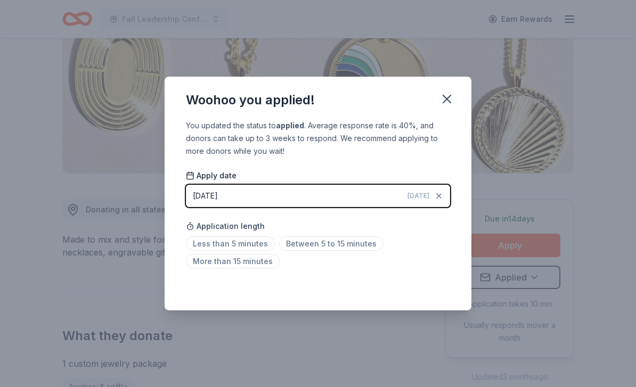
click at [248, 269] on span "More than 15 minutes" at bounding box center [233, 261] width 94 height 14
click at [451, 107] on icon "button" at bounding box center [447, 99] width 15 height 15
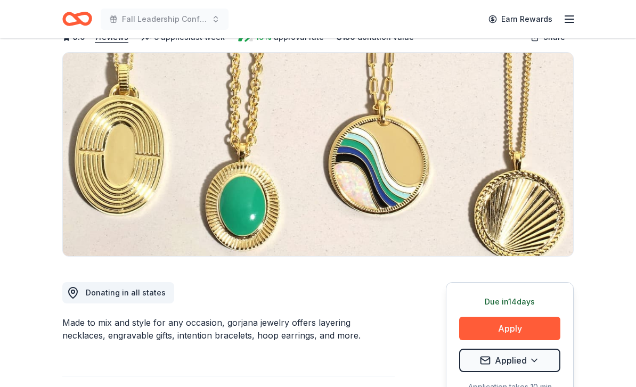
scroll to position [0, 0]
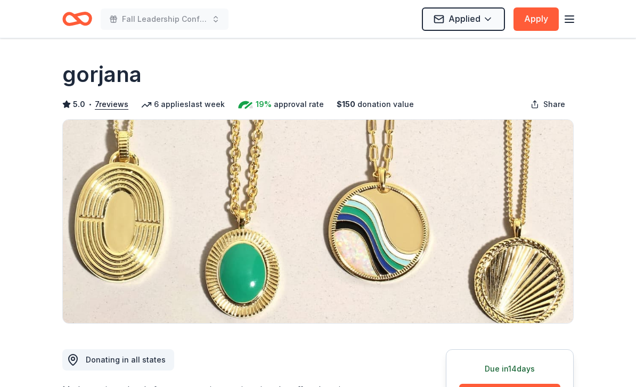
click at [74, 13] on icon "Home" at bounding box center [77, 18] width 30 height 25
click at [72, 22] on icon "Home" at bounding box center [77, 18] width 30 height 25
click at [75, 21] on icon "Home" at bounding box center [77, 18] width 30 height 25
click at [69, 14] on icon "Home" at bounding box center [72, 18] width 17 height 11
click at [69, 12] on icon "Home" at bounding box center [77, 18] width 30 height 25
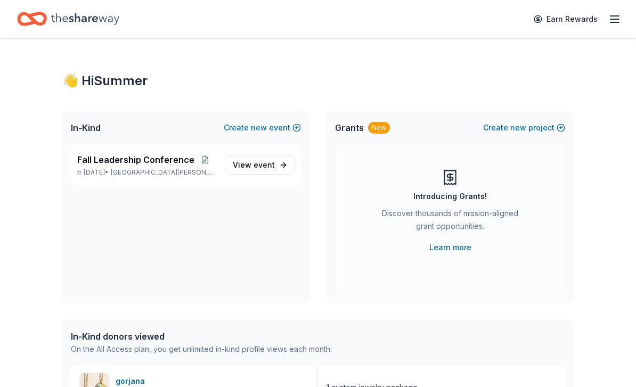
click at [75, 15] on icon "Home" at bounding box center [85, 19] width 68 height 12
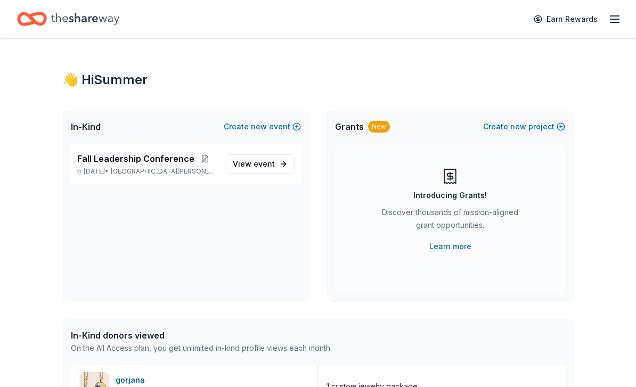
scroll to position [1, 0]
click at [240, 163] on span "View event" at bounding box center [254, 164] width 42 height 13
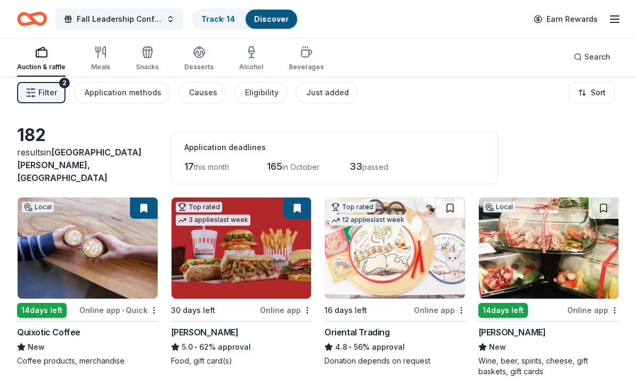
scroll to position [7, 0]
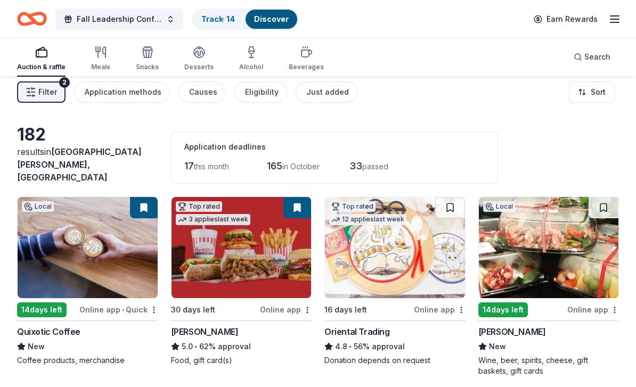
click at [221, 23] on link "Track · 14" at bounding box center [218, 18] width 34 height 9
click at [222, 23] on link "Track · 14" at bounding box center [218, 18] width 34 height 9
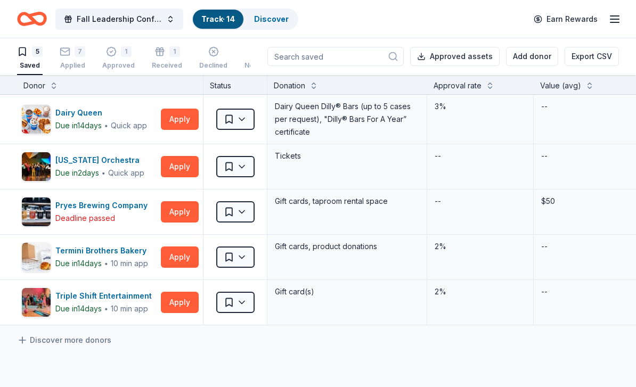
click at [72, 71] on button "7 Applied" at bounding box center [73, 58] width 26 height 33
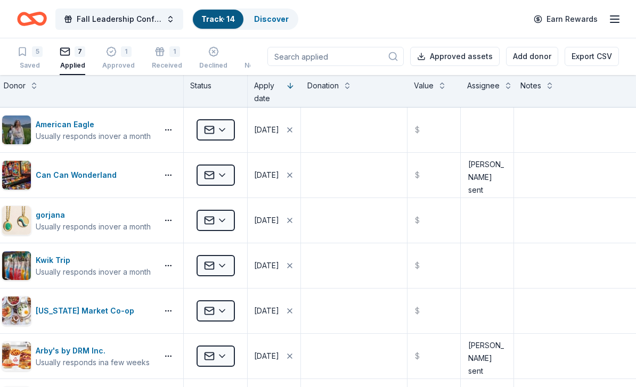
scroll to position [0, 21]
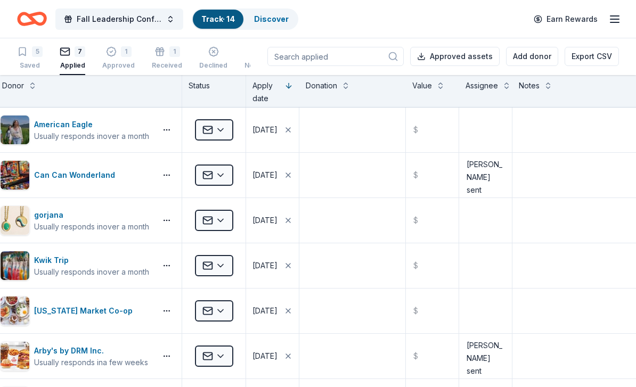
click at [123, 65] on div "Approved" at bounding box center [118, 65] width 33 height 9
